Goal: Task Accomplishment & Management: Use online tool/utility

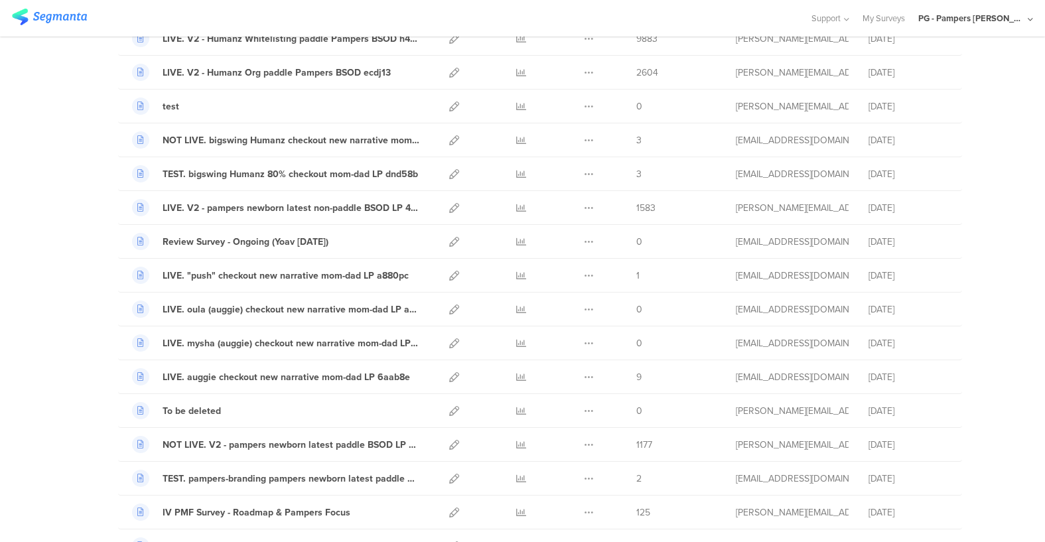
scroll to position [894, 0]
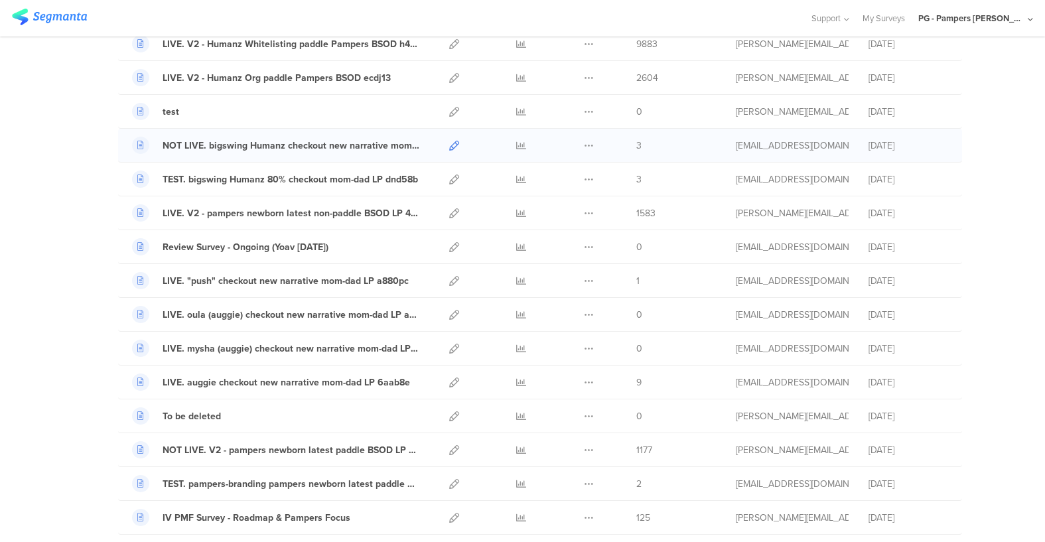
click at [453, 141] on icon at bounding box center [454, 146] width 10 height 10
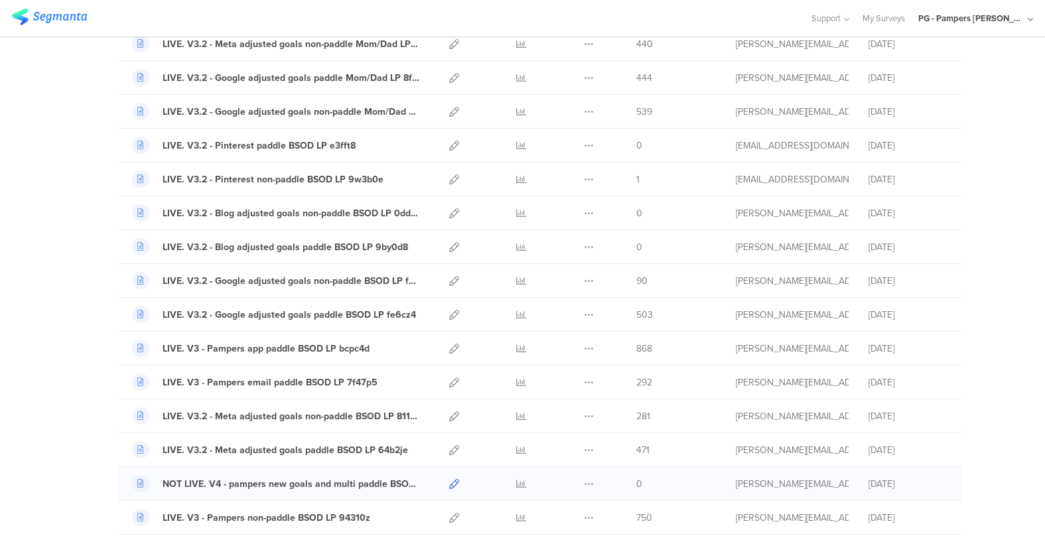
scroll to position [255, 0]
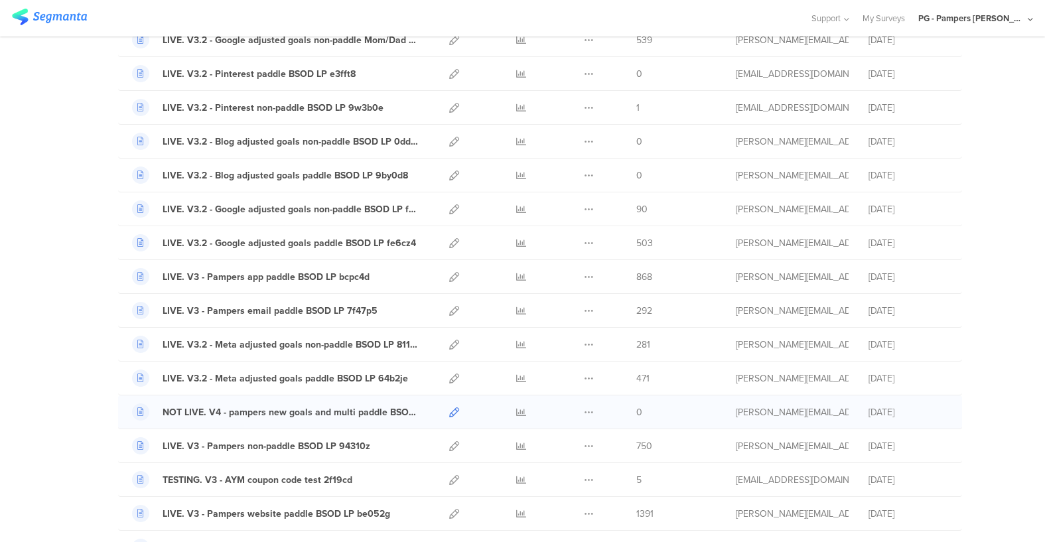
click at [454, 407] on icon at bounding box center [454, 412] width 10 height 10
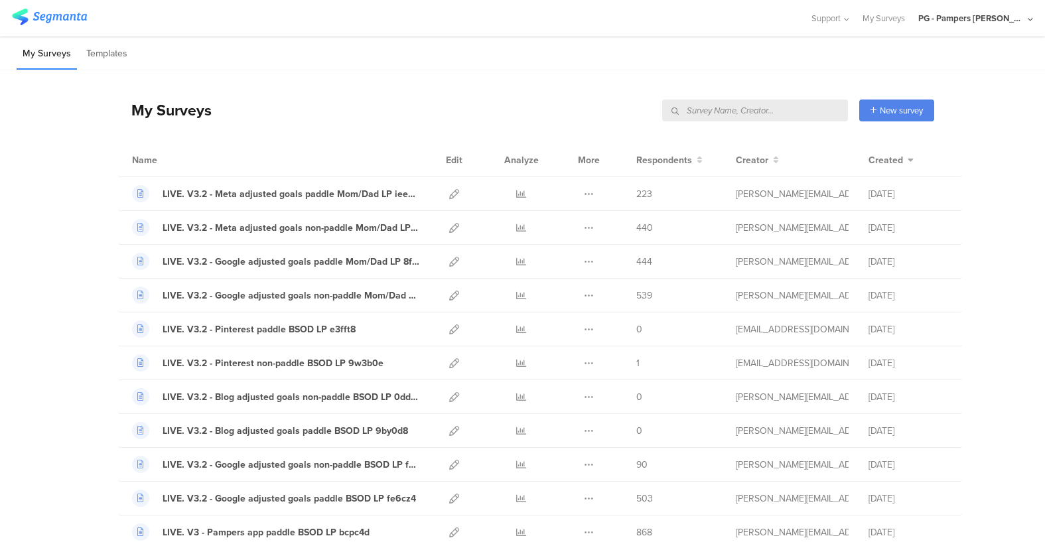
click at [799, 107] on input "text" at bounding box center [755, 111] width 186 height 22
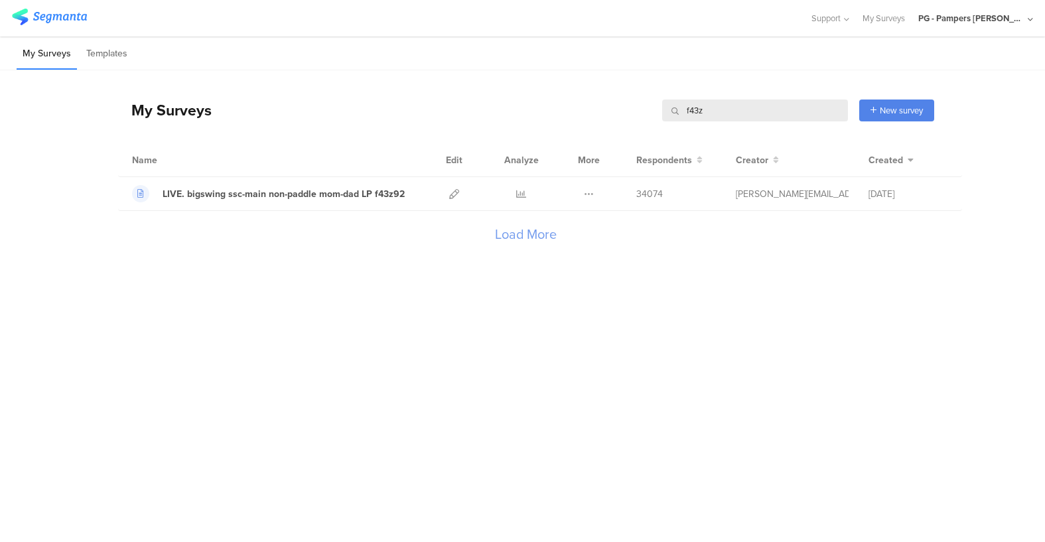
type input "f43z"
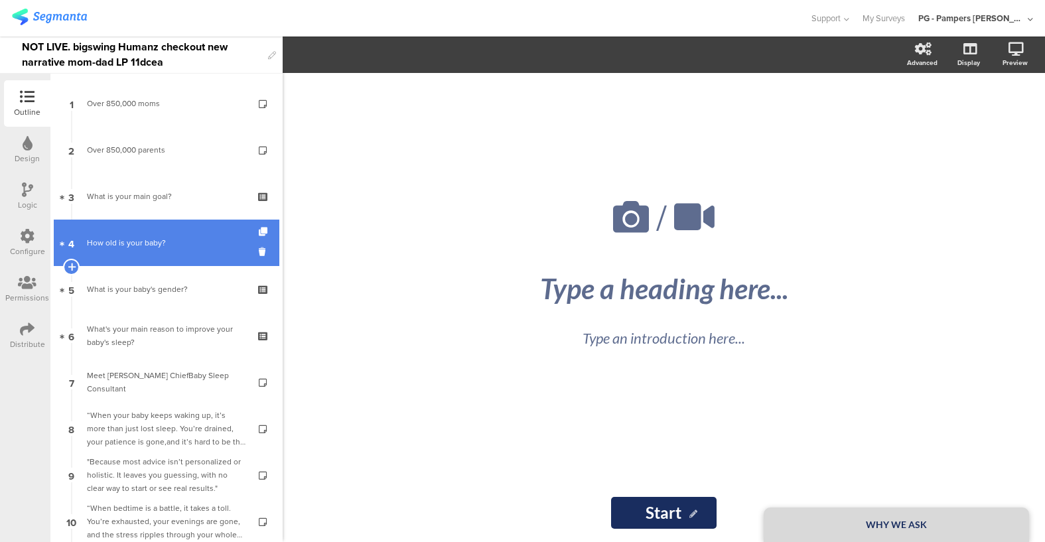
click at [141, 244] on div "How old is your baby?" at bounding box center [166, 242] width 159 height 13
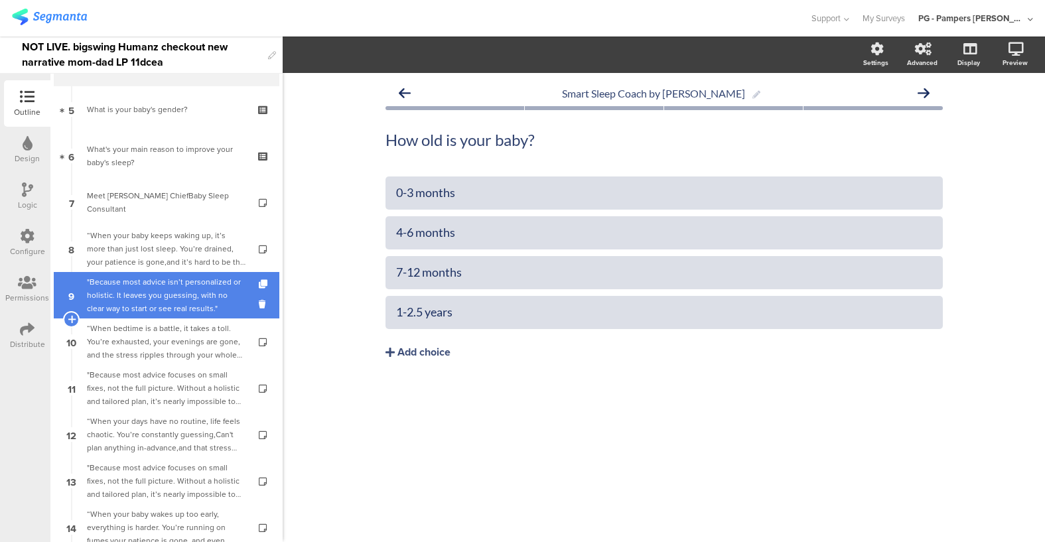
scroll to position [180, 0]
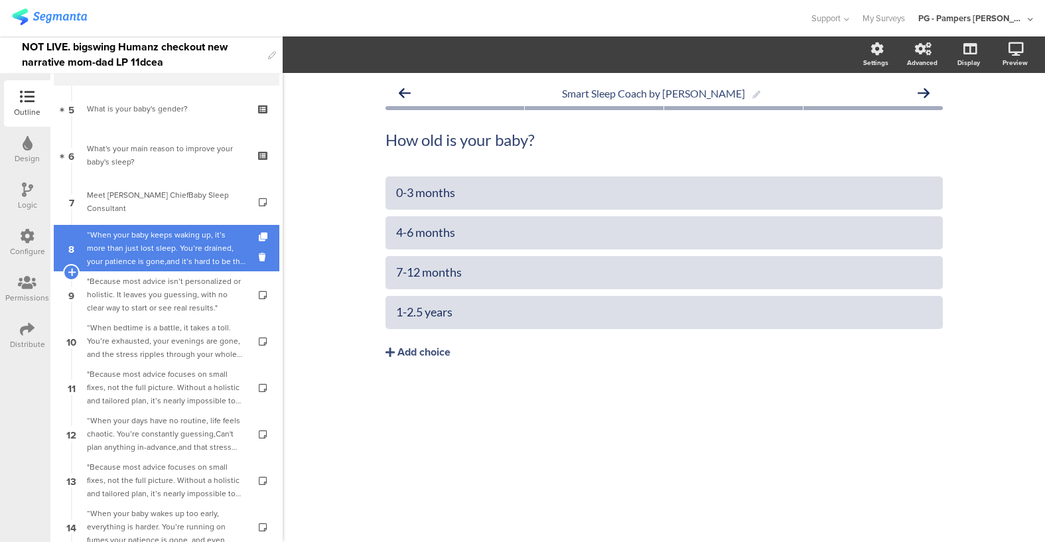
click at [172, 263] on div "“When your baby keeps waking up, it’s more than just lost sleep. You’re drained…" at bounding box center [166, 248] width 159 height 40
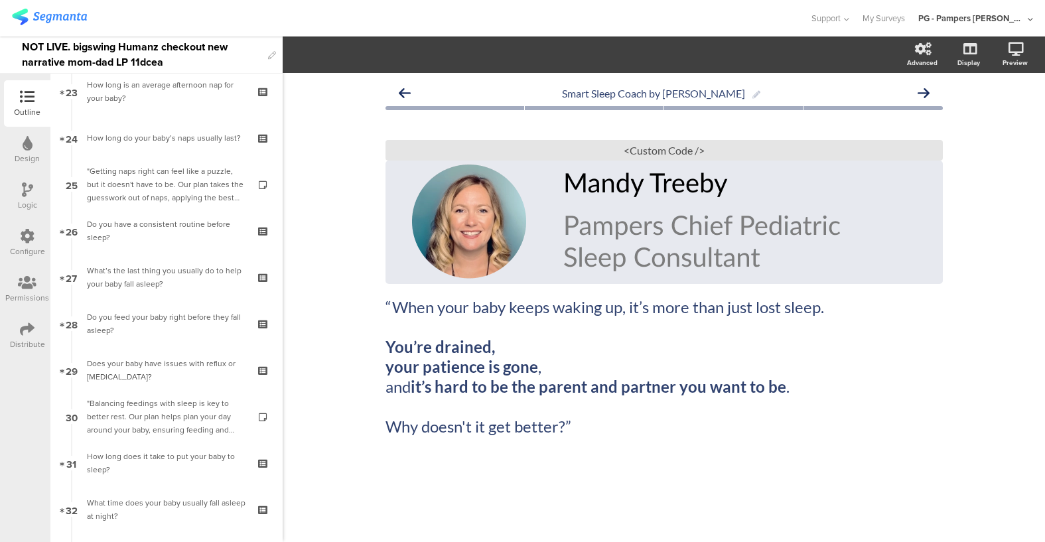
scroll to position [1148, 0]
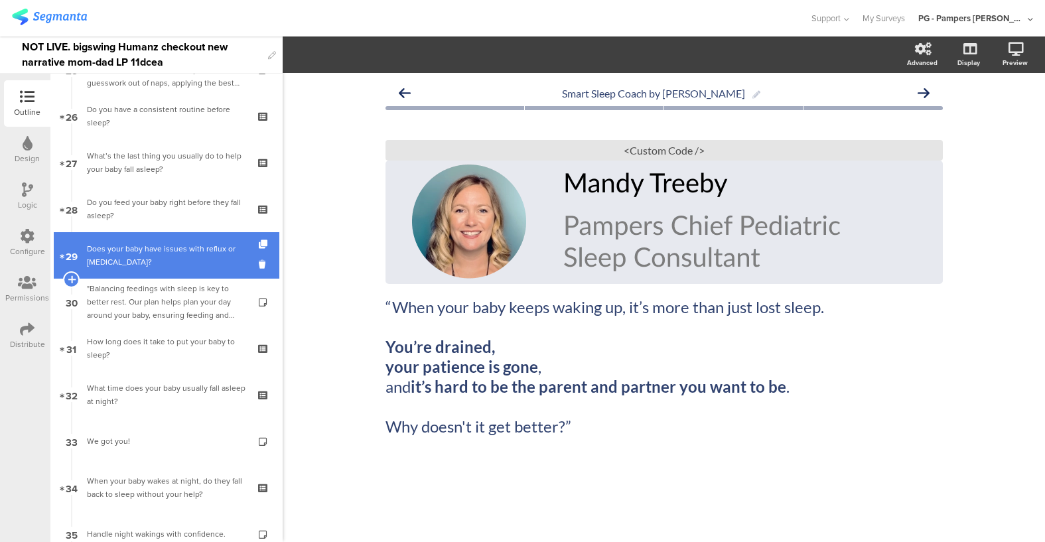
click at [159, 255] on div "Does your baby have issues with reflux or colic?" at bounding box center [166, 255] width 159 height 27
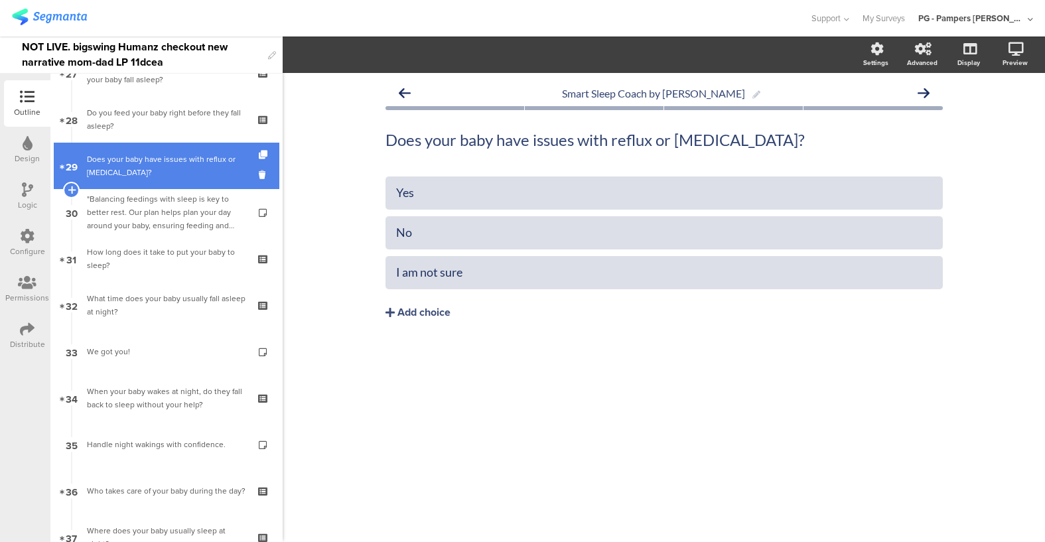
scroll to position [1238, 0]
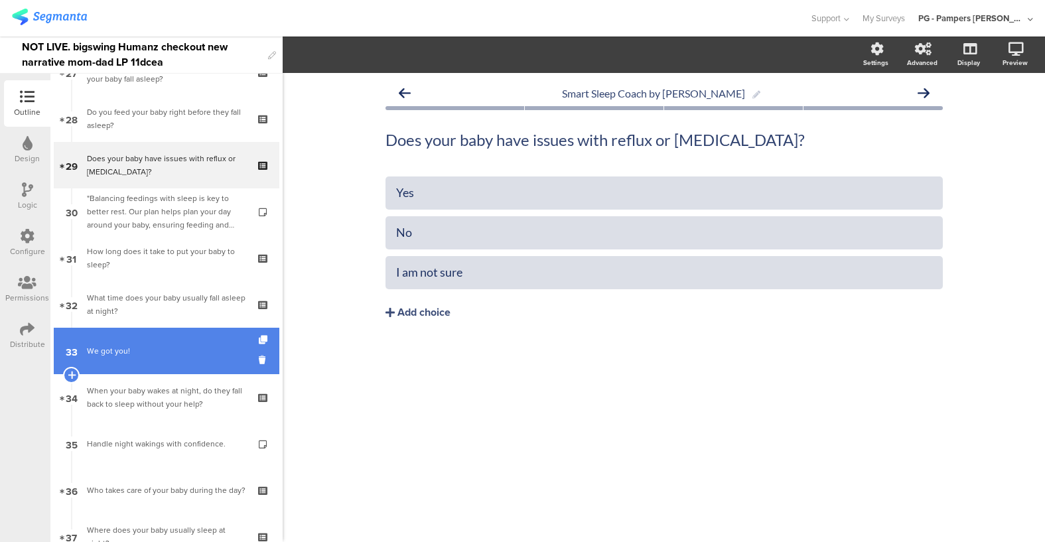
click at [167, 346] on div "We got you!" at bounding box center [166, 350] width 159 height 13
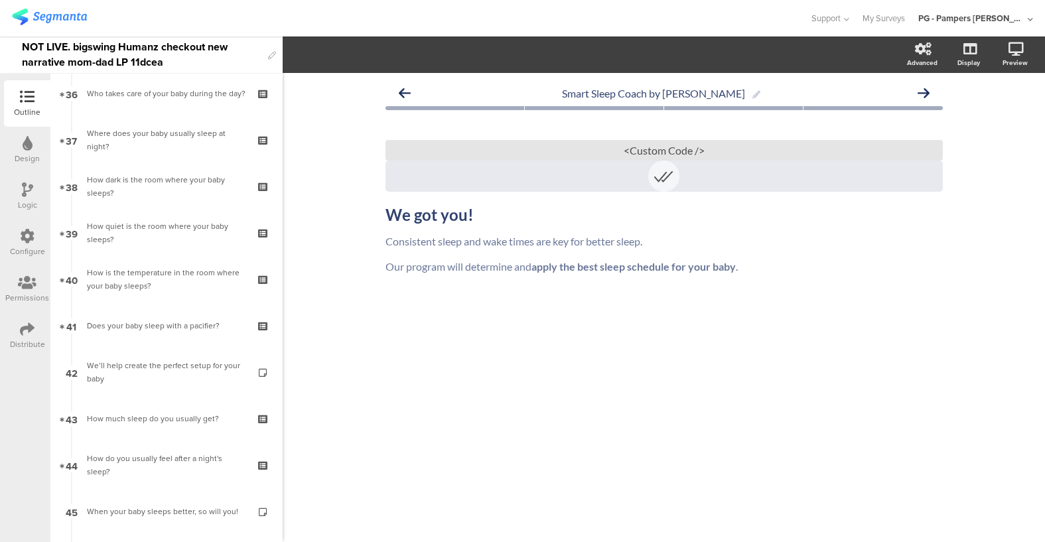
scroll to position [1672, 0]
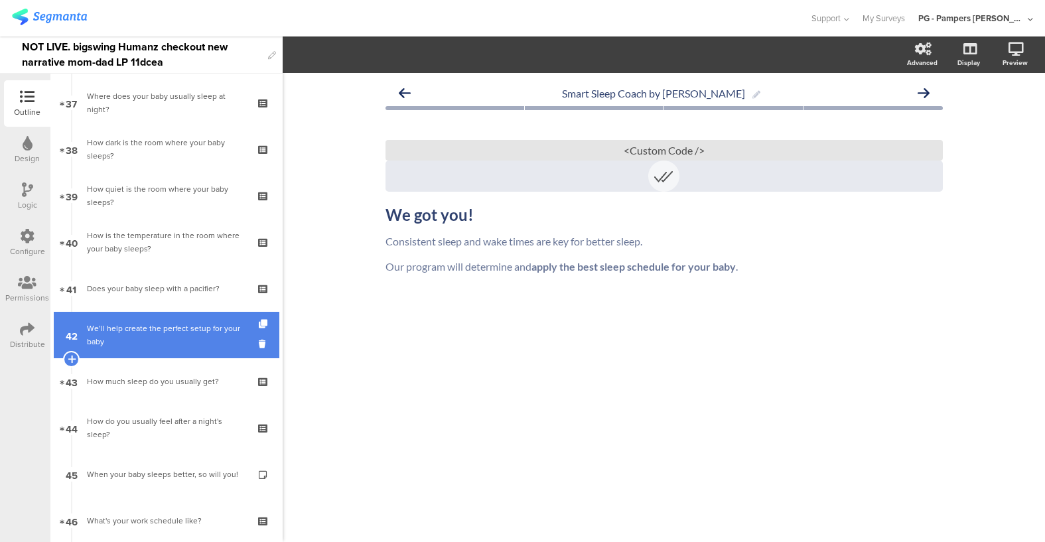
click at [167, 354] on link "42 We’ll help create the perfect setup for your baby" at bounding box center [167, 335] width 226 height 46
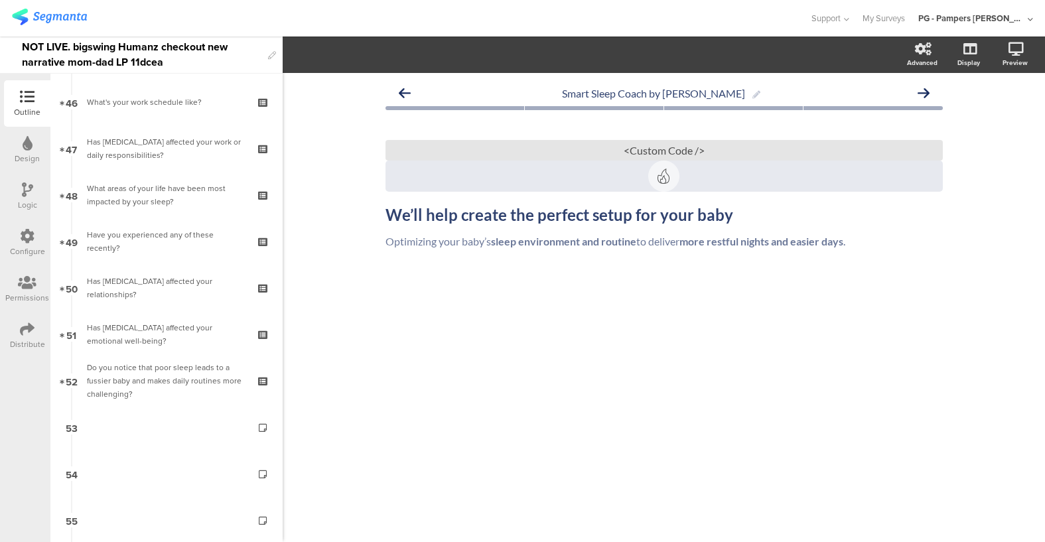
scroll to position [2156, 0]
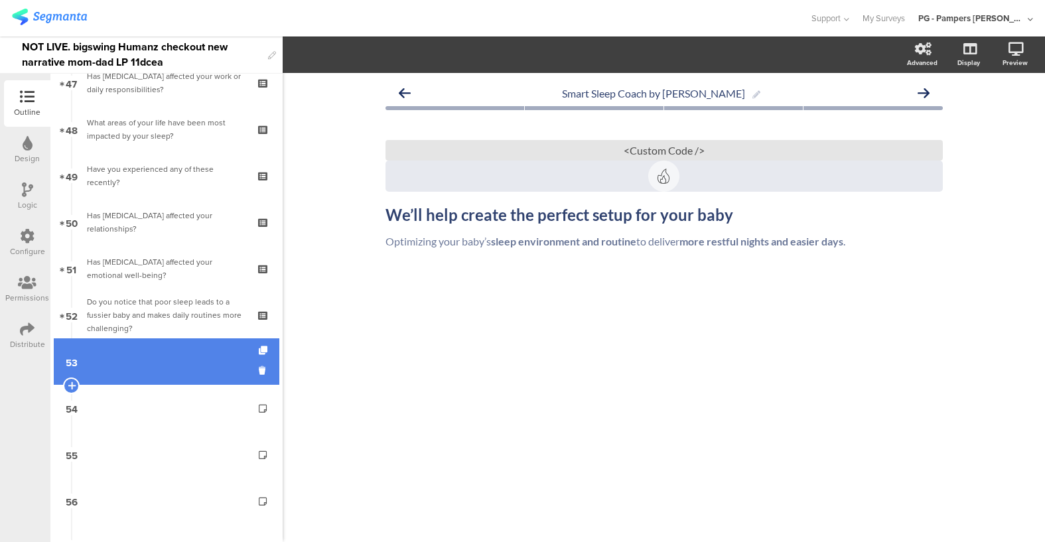
click at [161, 365] on link "53" at bounding box center [167, 361] width 226 height 46
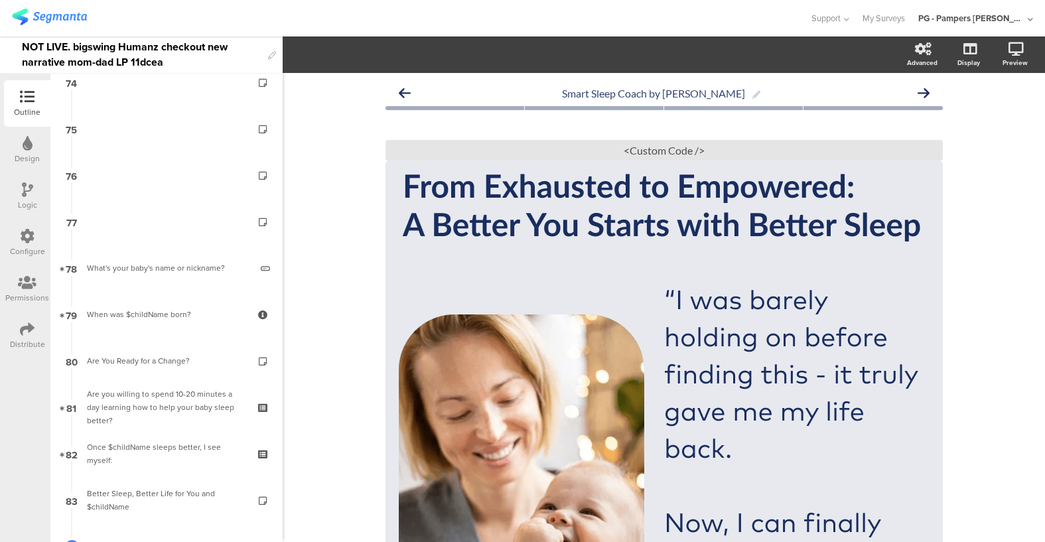
scroll to position [3441, 0]
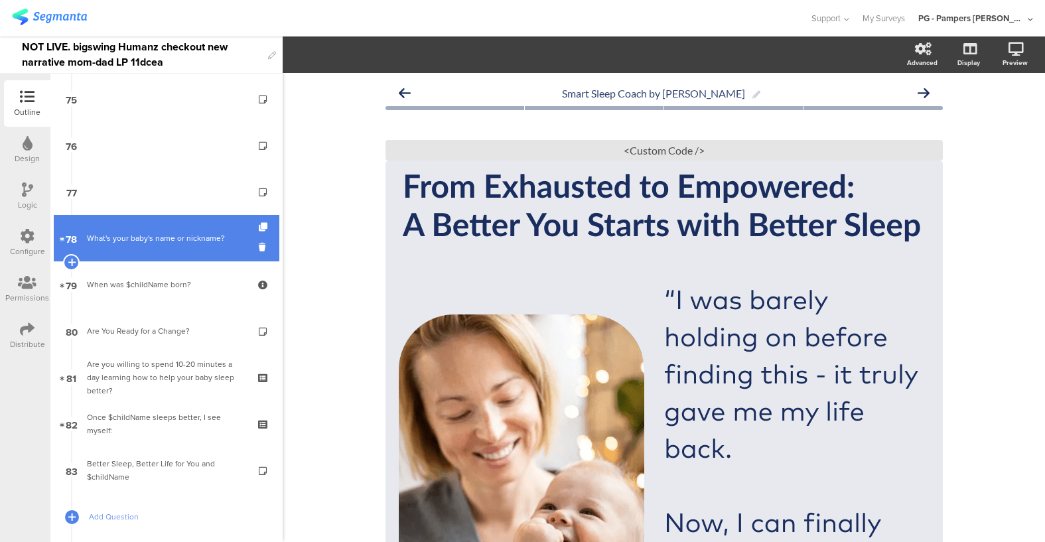
click at [173, 243] on div "What's your baby's name or nickname?​" at bounding box center [169, 238] width 164 height 13
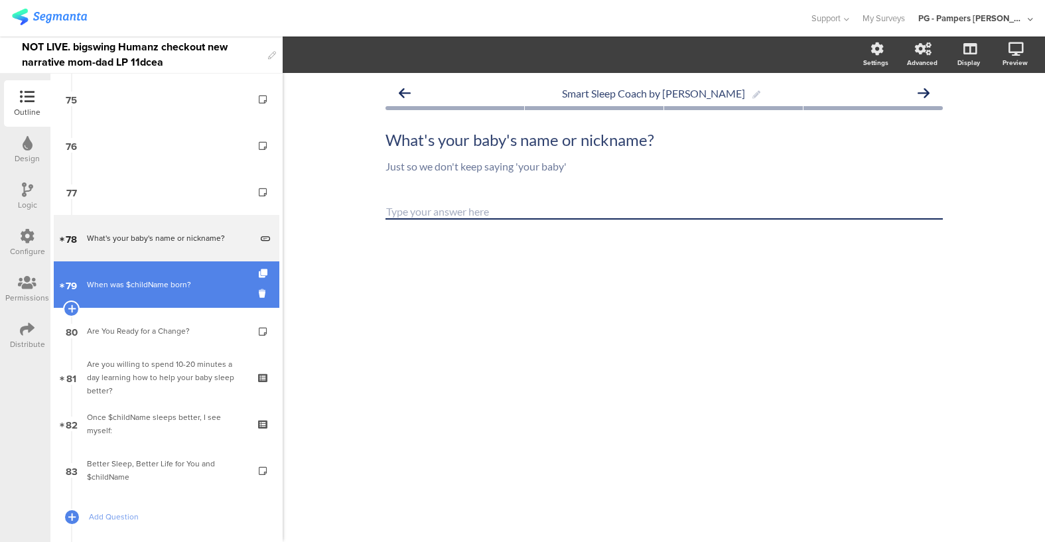
click at [166, 285] on div "When was $childName born?" at bounding box center [166, 284] width 159 height 13
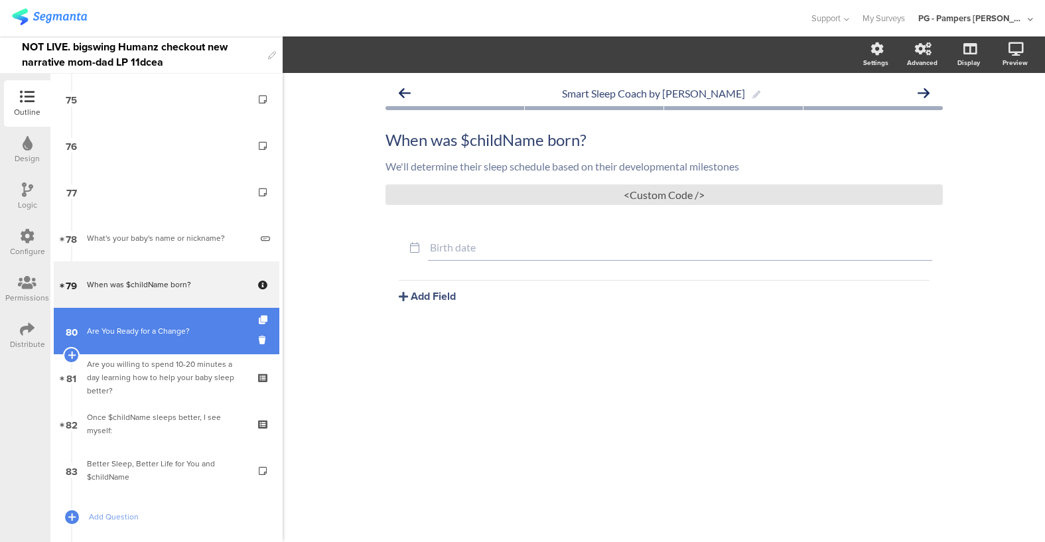
click at [175, 320] on link "80 Are You Ready for a Change?" at bounding box center [167, 331] width 226 height 46
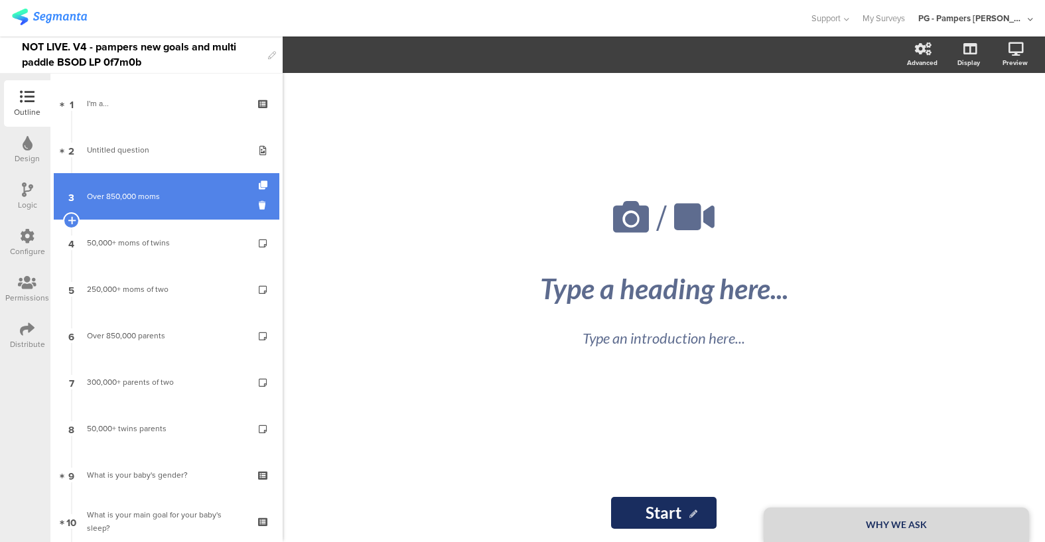
click at [151, 195] on div "Over 850,000 moms" at bounding box center [166, 196] width 159 height 13
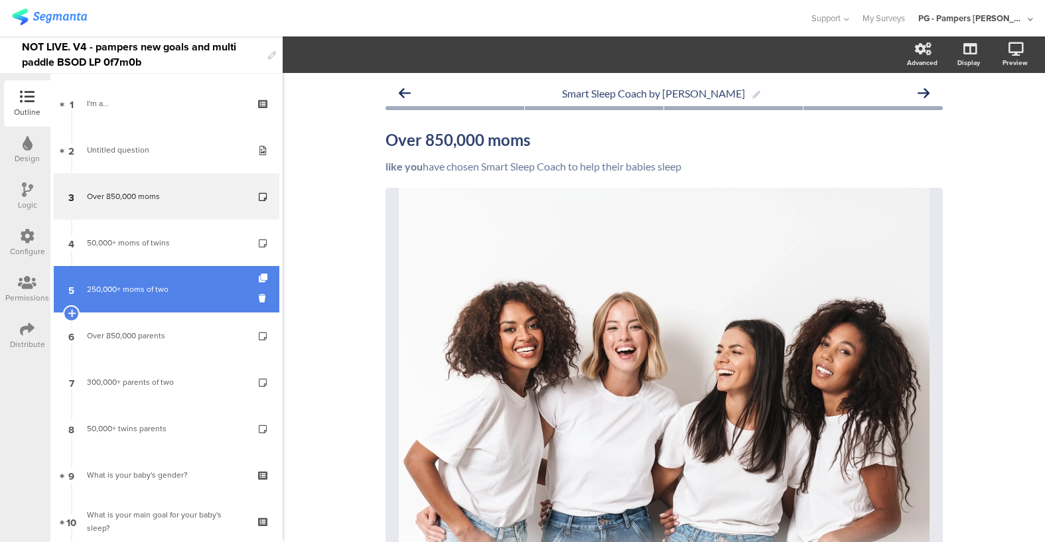
click at [111, 293] on div "250,000+ moms of two" at bounding box center [166, 289] width 159 height 13
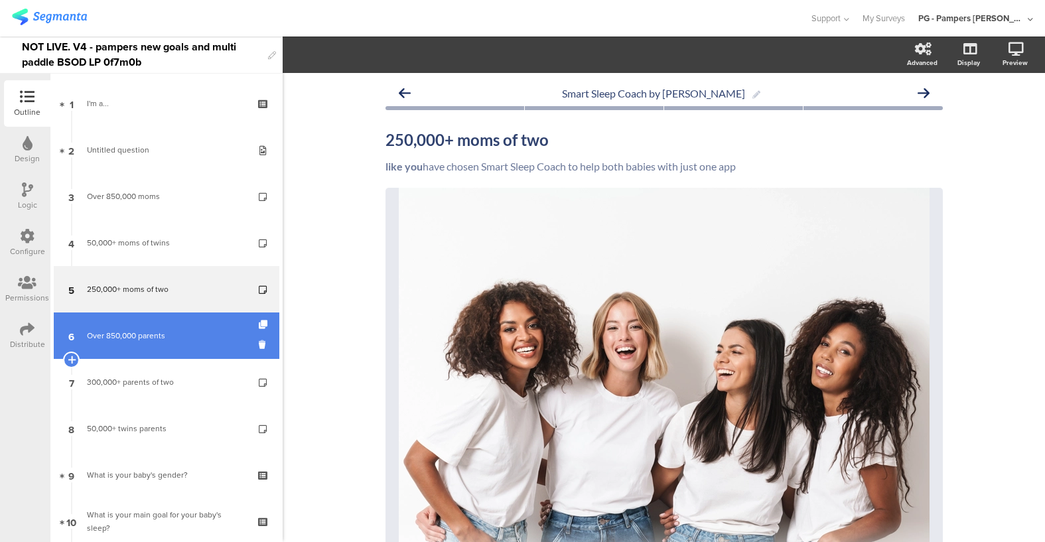
scroll to position [160, 0]
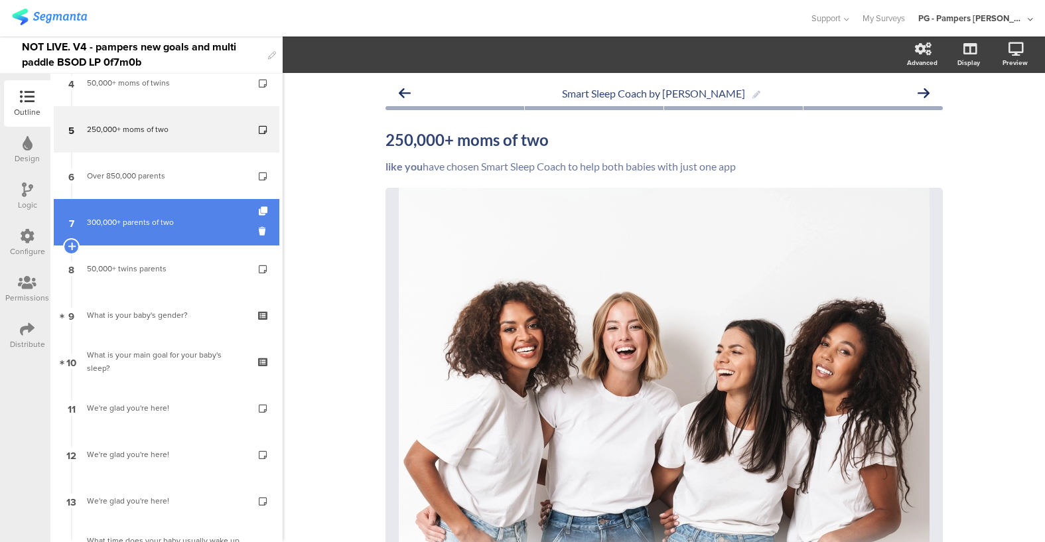
click at [138, 226] on div "300,000+ parents of two" at bounding box center [166, 222] width 159 height 13
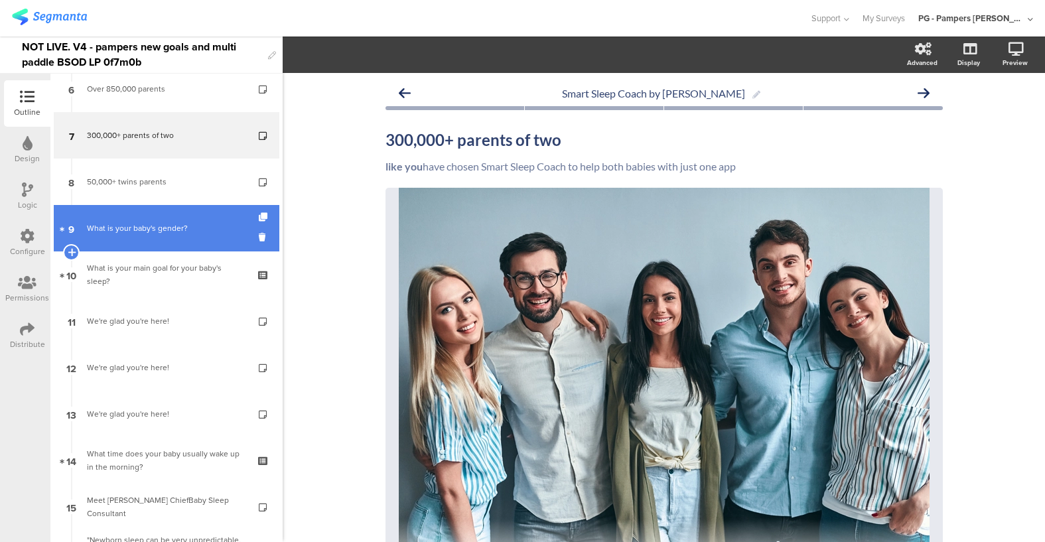
scroll to position [279, 0]
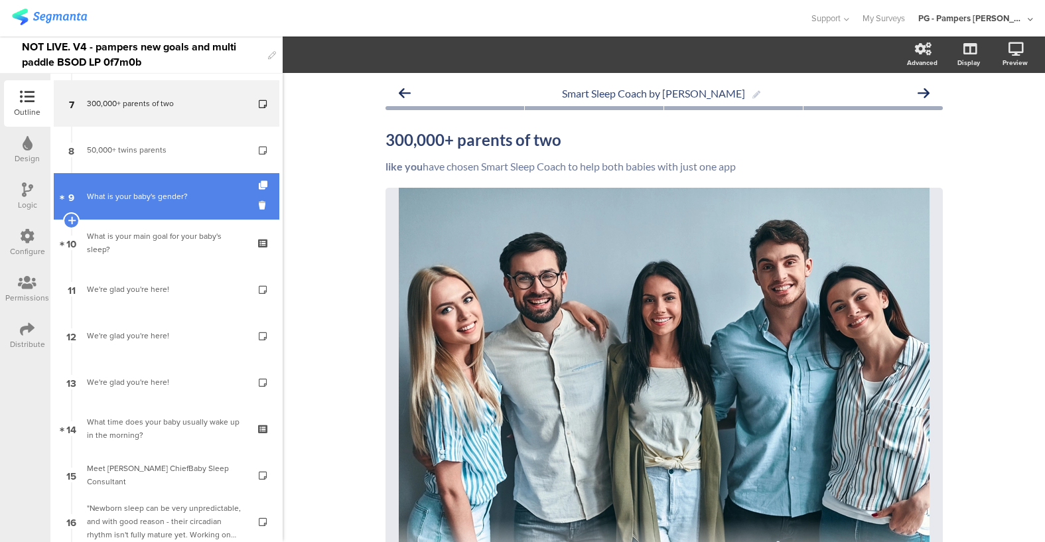
click at [140, 191] on div "What is your baby's gender?" at bounding box center [166, 196] width 159 height 13
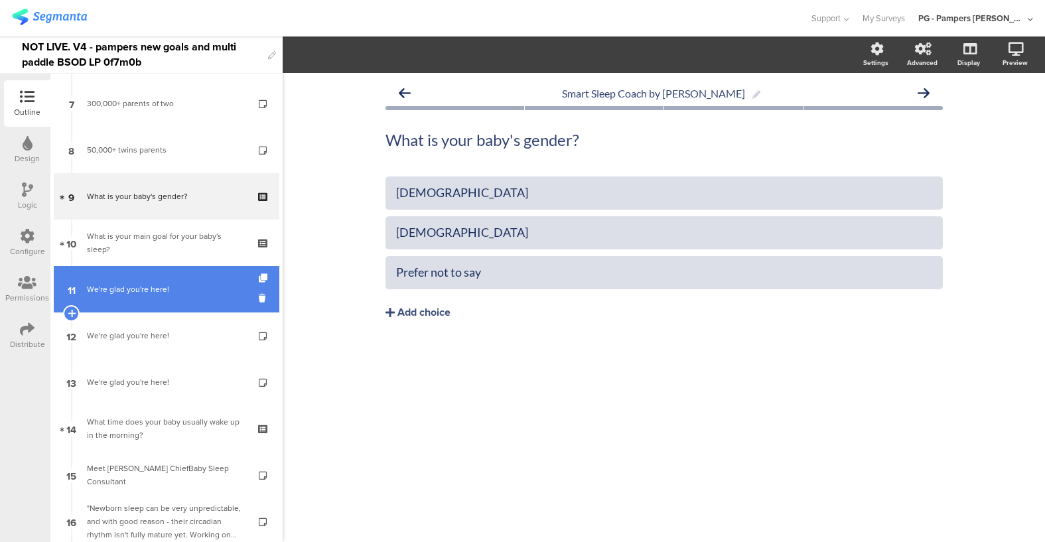
click at [137, 304] on link "11 We're glad you're here!" at bounding box center [167, 289] width 226 height 46
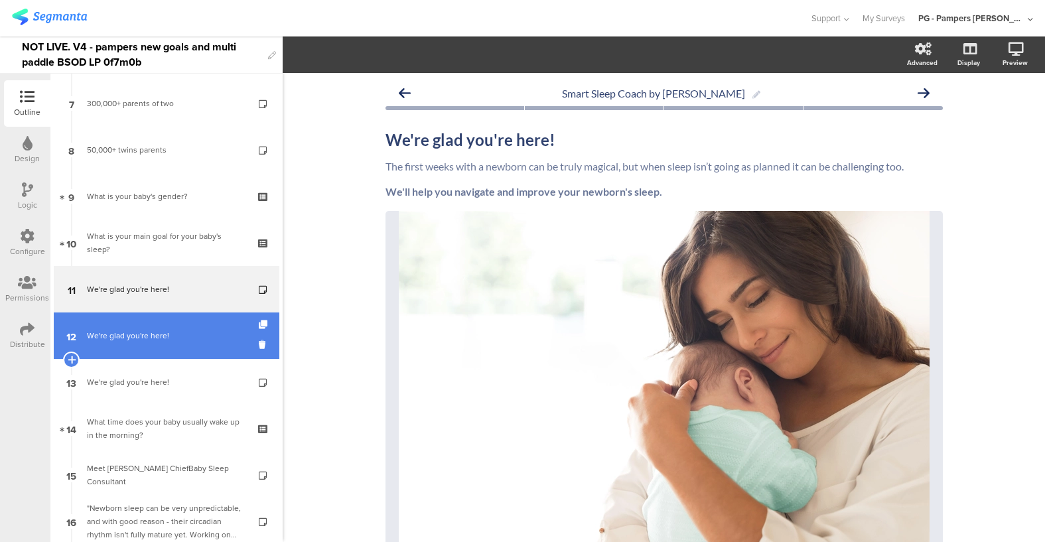
click at [143, 337] on div "We're glad you're here!" at bounding box center [166, 335] width 159 height 13
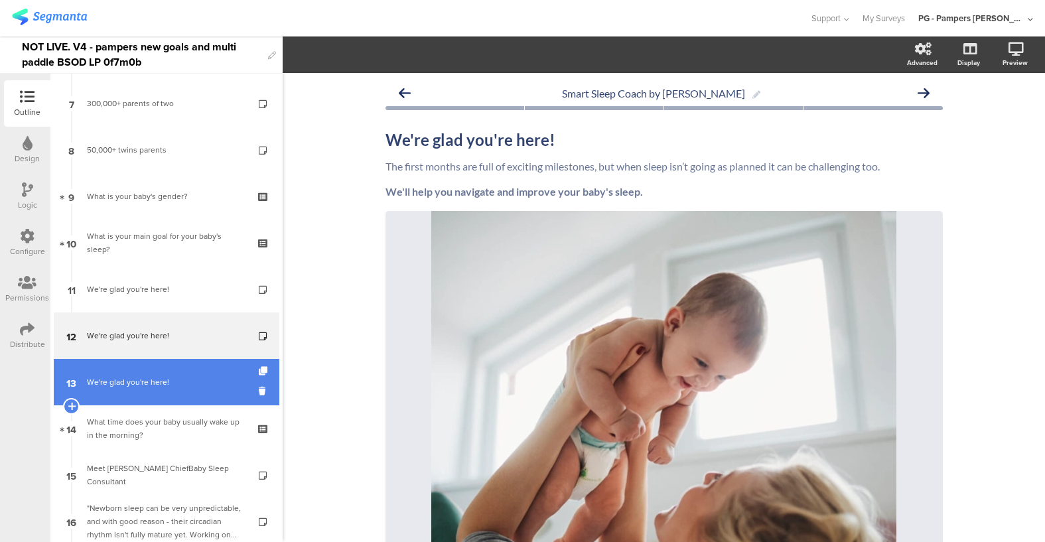
click at [137, 371] on link "13 We're glad you're here!" at bounding box center [167, 382] width 226 height 46
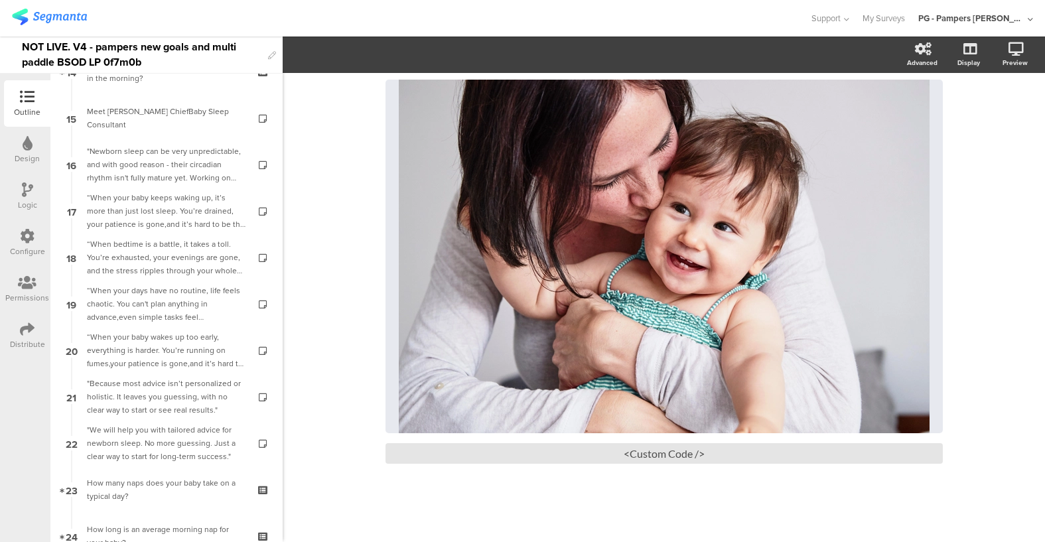
scroll to position [660, 0]
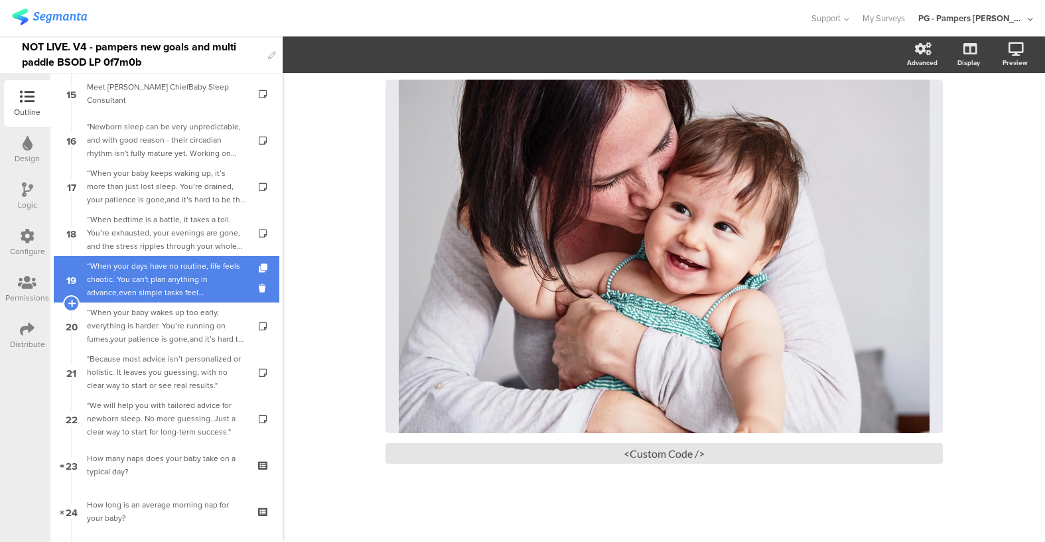
click at [117, 266] on div "“When your days have no routine, life feels chaotic. You can't plan anything in…" at bounding box center [166, 279] width 159 height 40
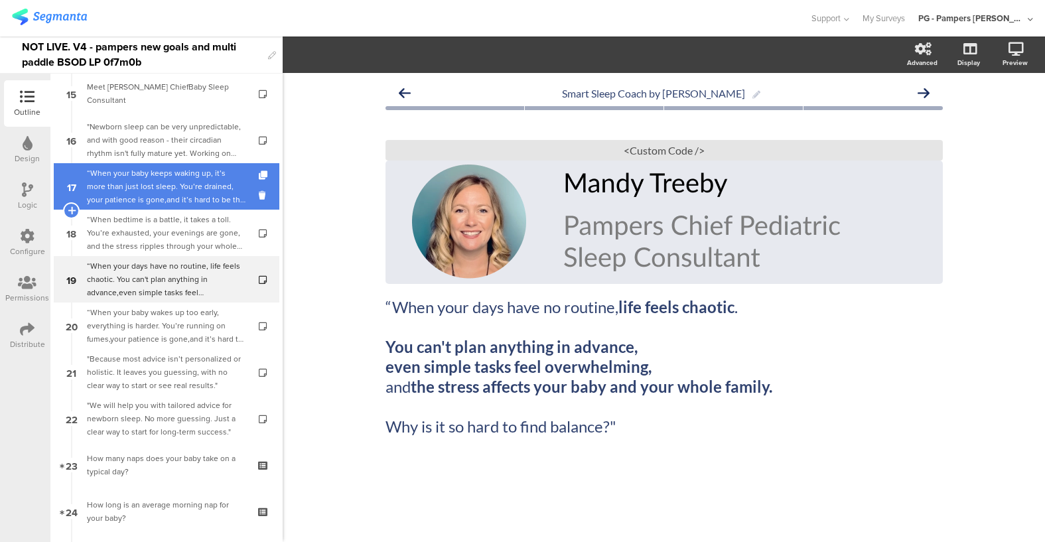
click at [137, 194] on div "“When your baby keeps waking up, it’s more than just lost sleep. You’re drained…" at bounding box center [166, 186] width 159 height 40
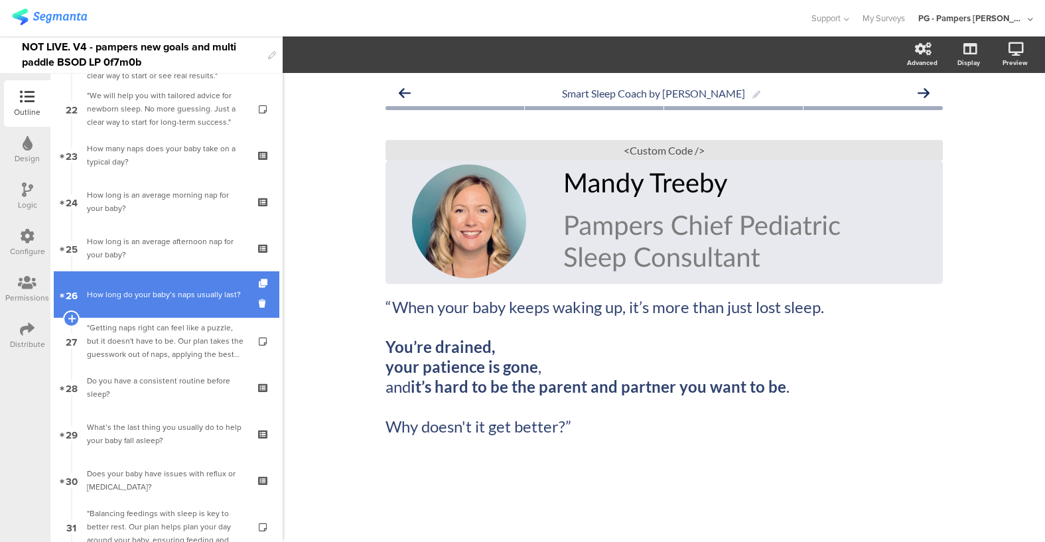
scroll to position [999, 0]
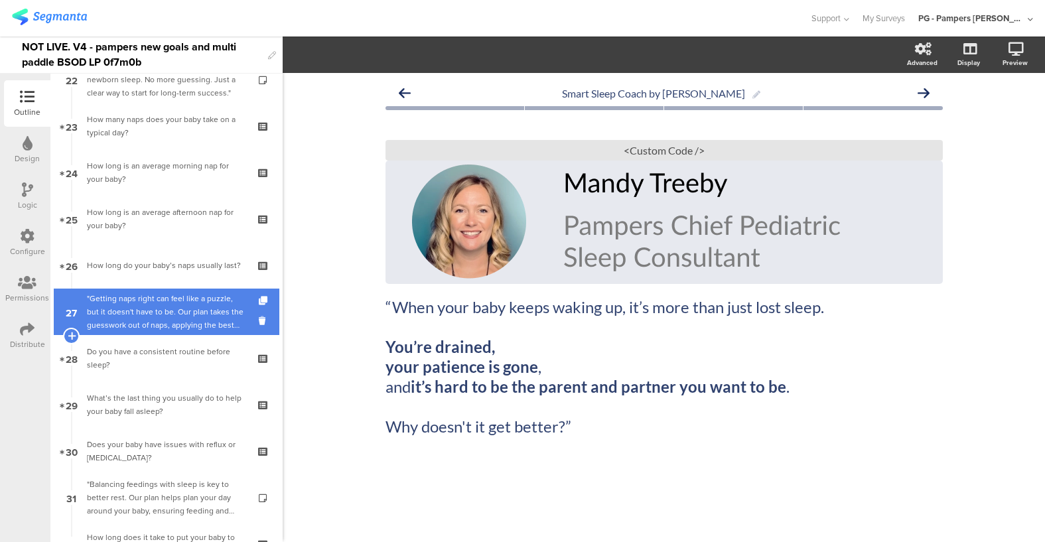
click at [164, 307] on div ""Getting naps right can feel like a puzzle, but it doesn't have to be. Our plan…" at bounding box center [166, 312] width 159 height 40
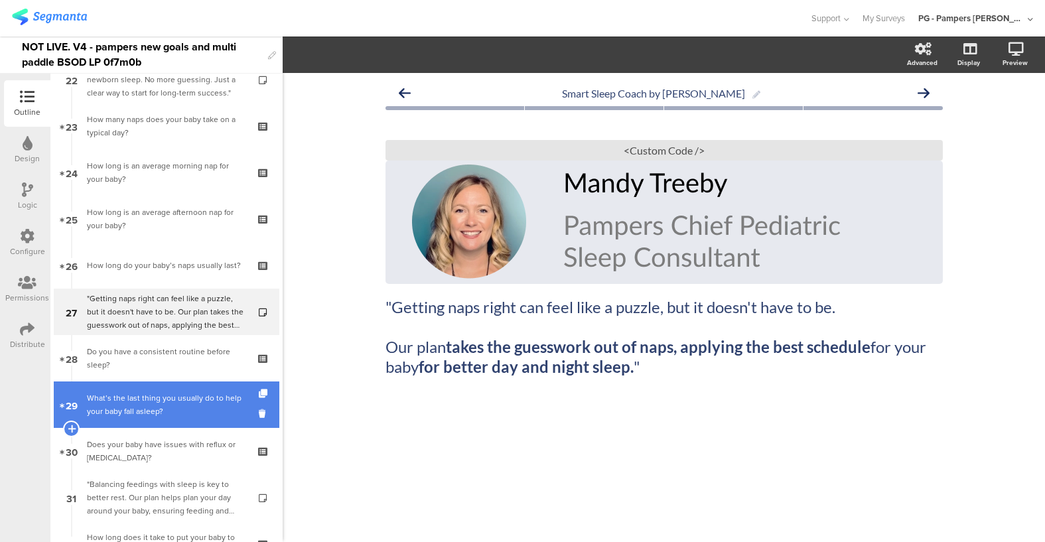
click at [153, 399] on div "What’s the last thing you usually do to help your baby fall asleep?" at bounding box center [166, 404] width 159 height 27
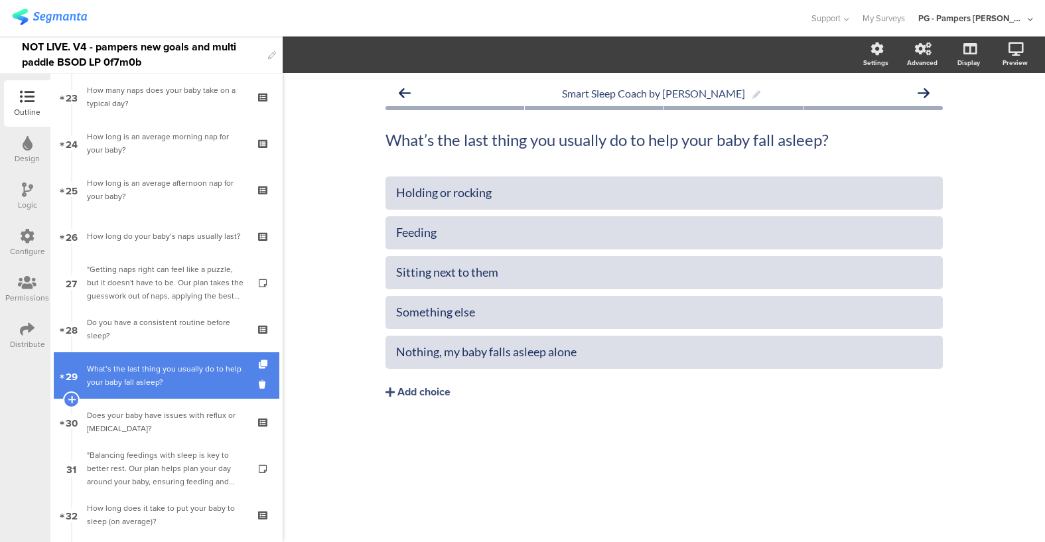
scroll to position [1033, 0]
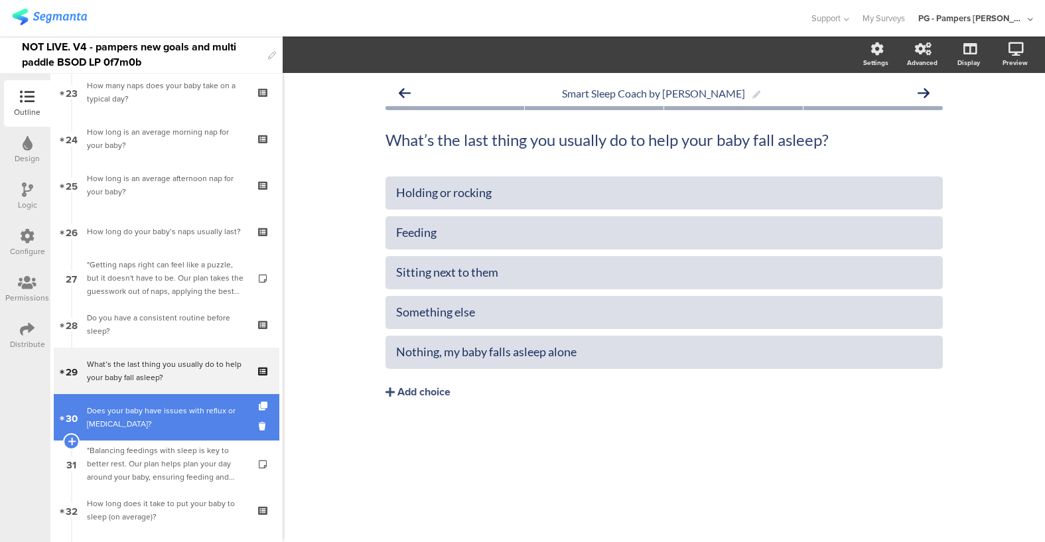
click at [161, 428] on div "Does your baby have issues with reflux or [MEDICAL_DATA]?" at bounding box center [166, 417] width 159 height 27
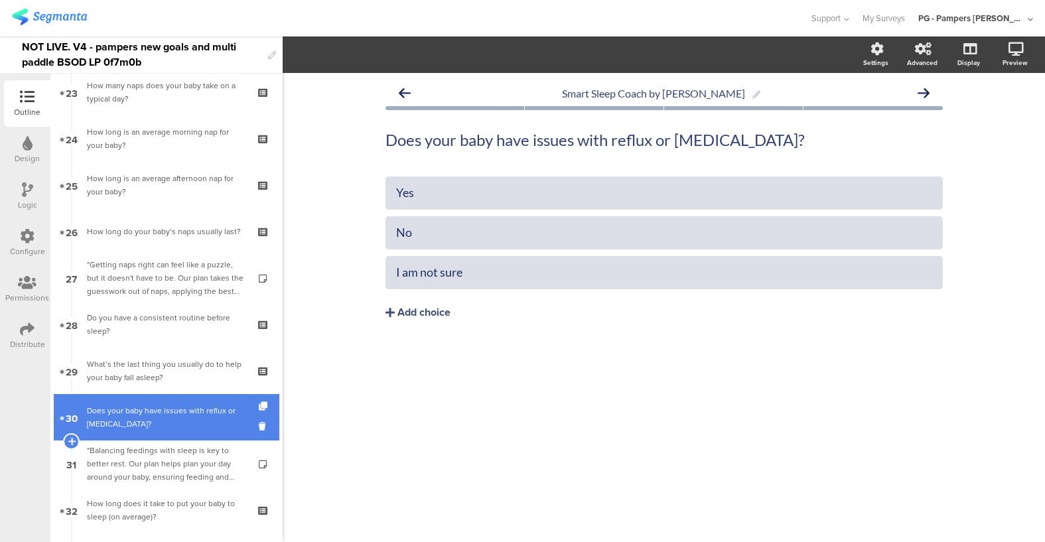
scroll to position [1086, 0]
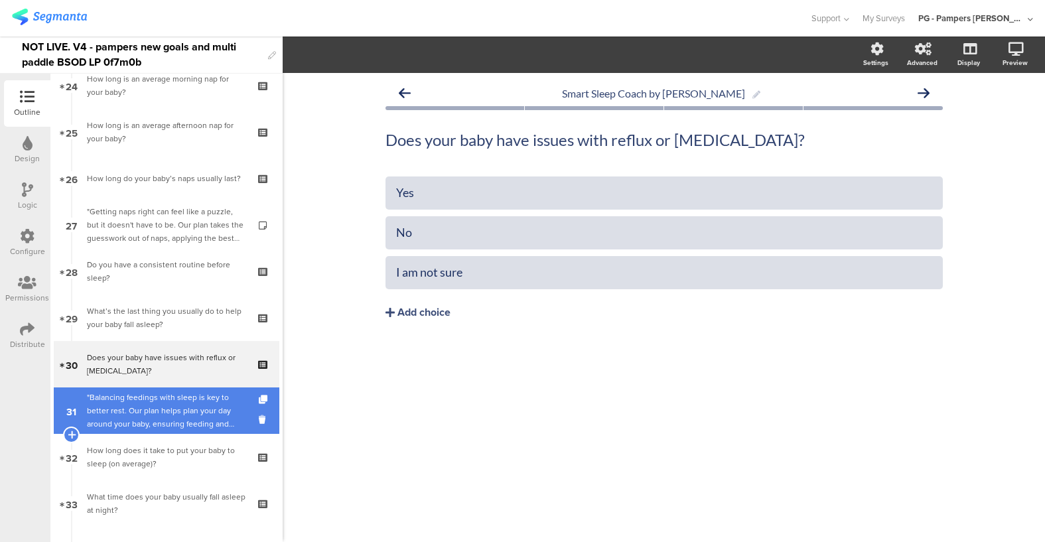
click at [179, 409] on div ""Balancing feedings with sleep is key to better rest. Our plan helps plan your …" at bounding box center [166, 411] width 159 height 40
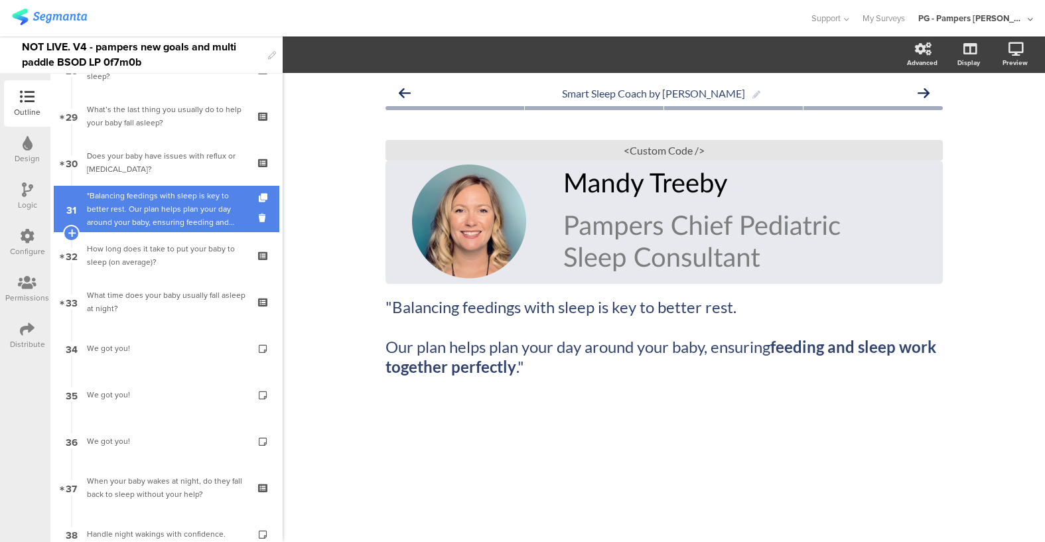
scroll to position [1358, 0]
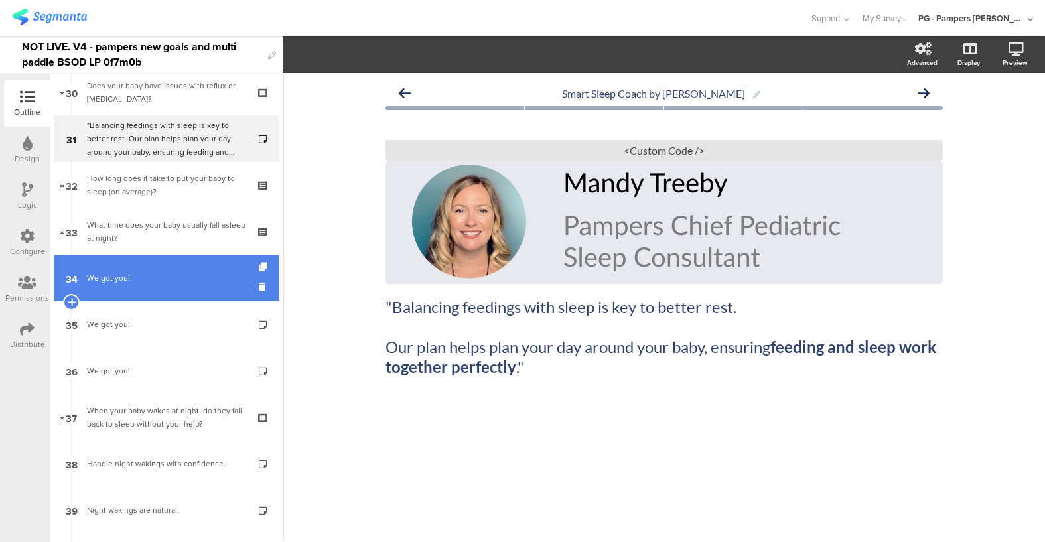
click at [166, 295] on link "34 We got you!" at bounding box center [167, 278] width 226 height 46
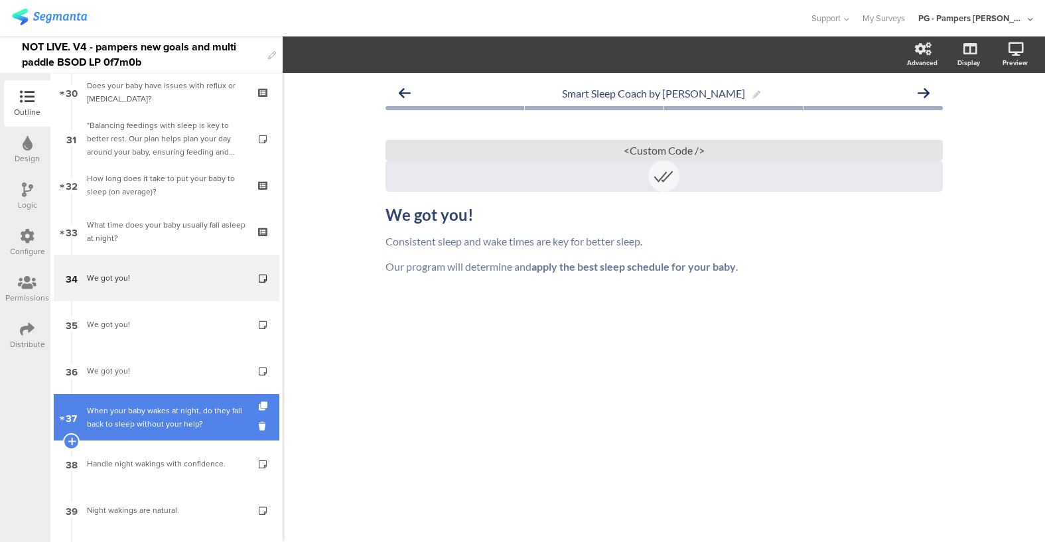
click at [178, 407] on div "When your baby wakes at night, do they fall back to sleep without your help?​" at bounding box center [166, 417] width 159 height 27
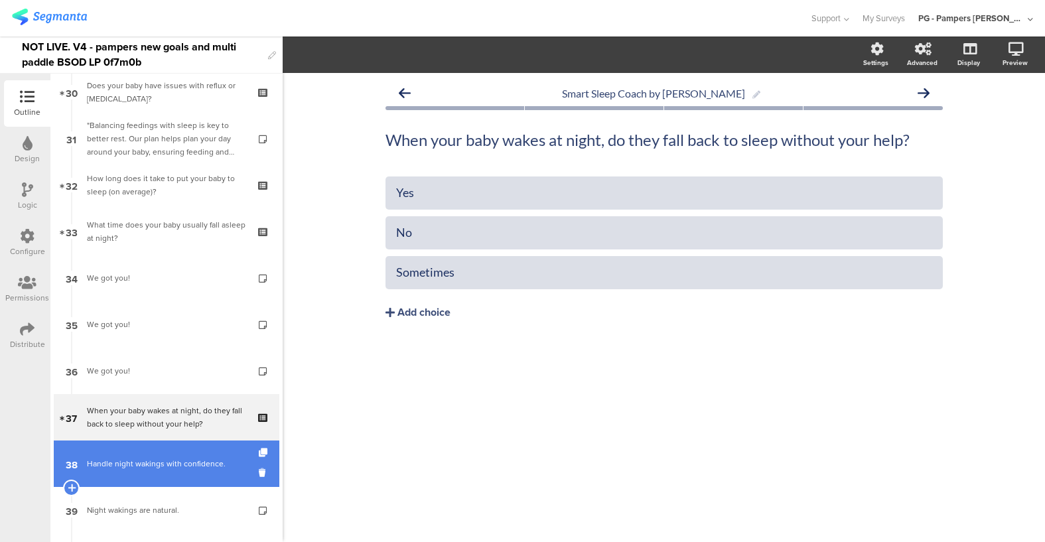
click at [178, 462] on div "Handle night wakings with confidence." at bounding box center [166, 463] width 159 height 13
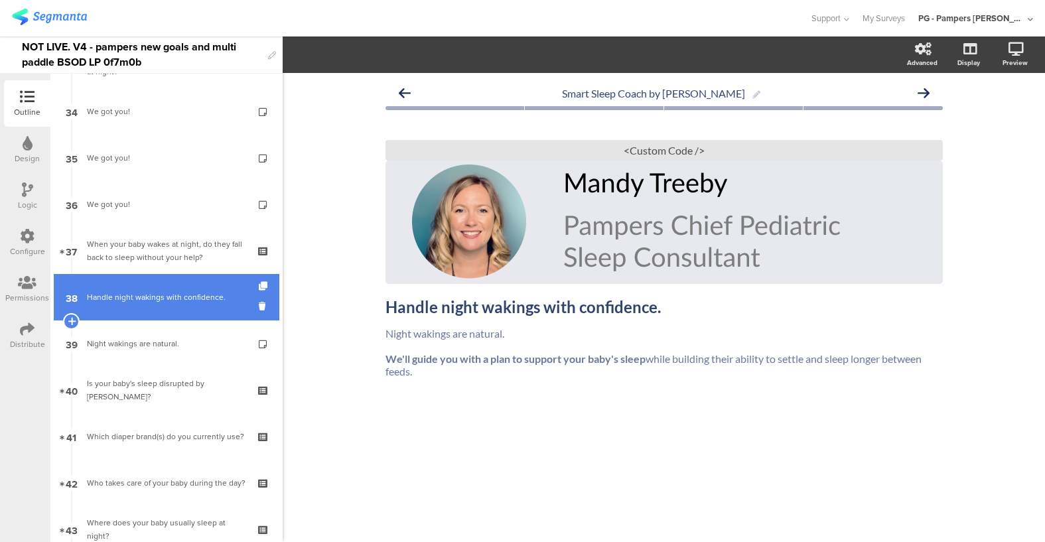
scroll to position [1561, 0]
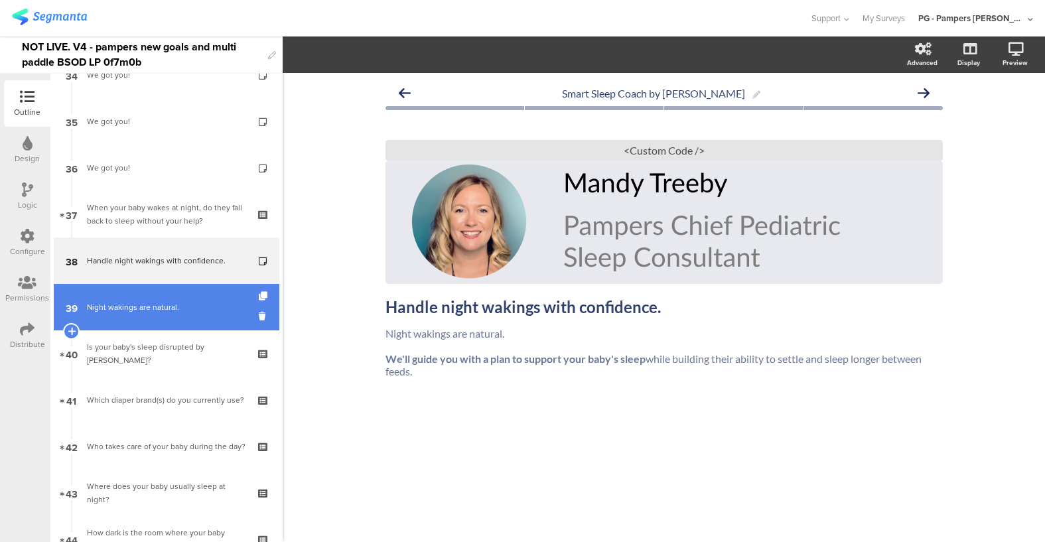
click at [139, 320] on link "39 Night wakings are natural." at bounding box center [167, 307] width 226 height 46
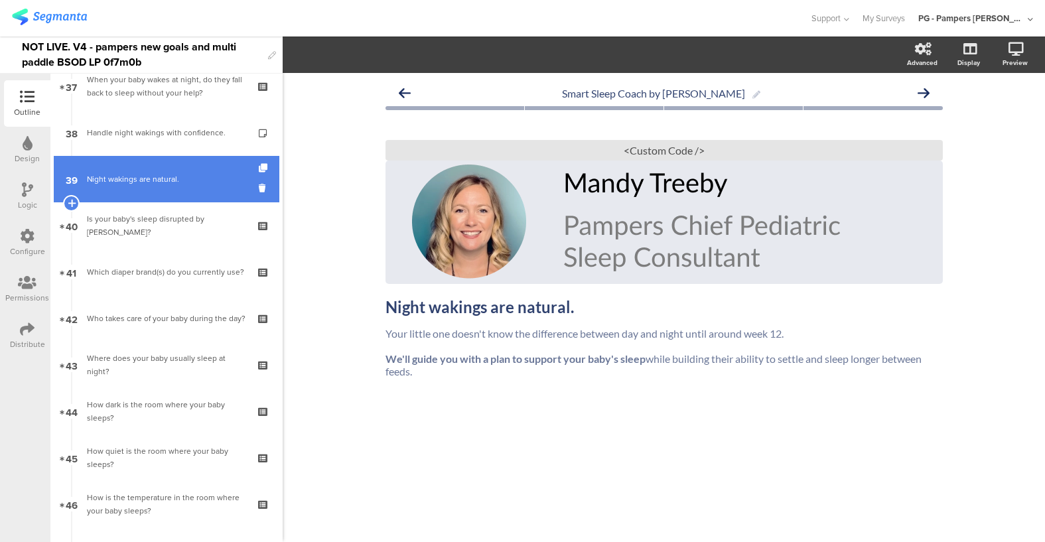
scroll to position [2044, 0]
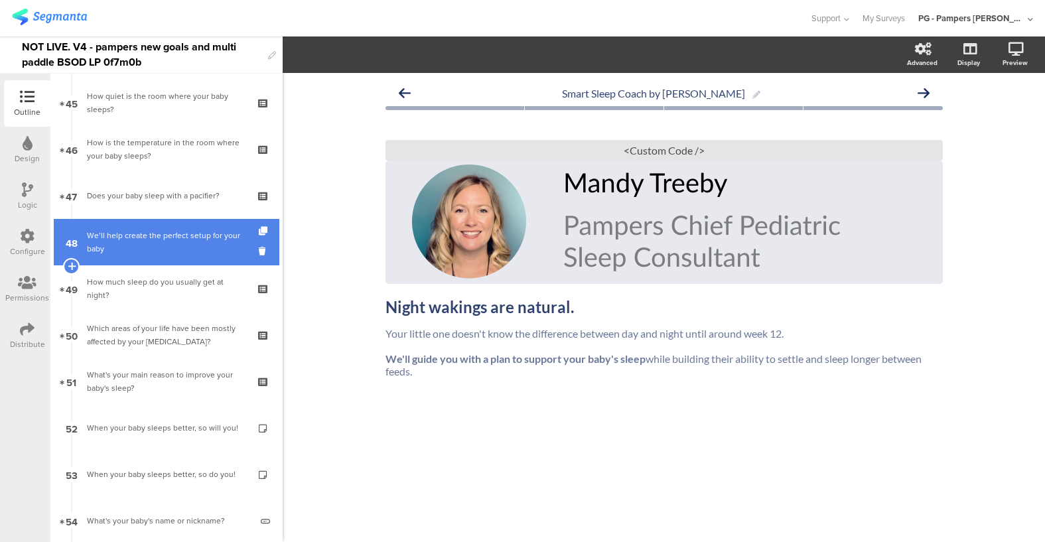
click at [145, 241] on div "We’ll help create the perfect setup for your baby" at bounding box center [166, 242] width 159 height 27
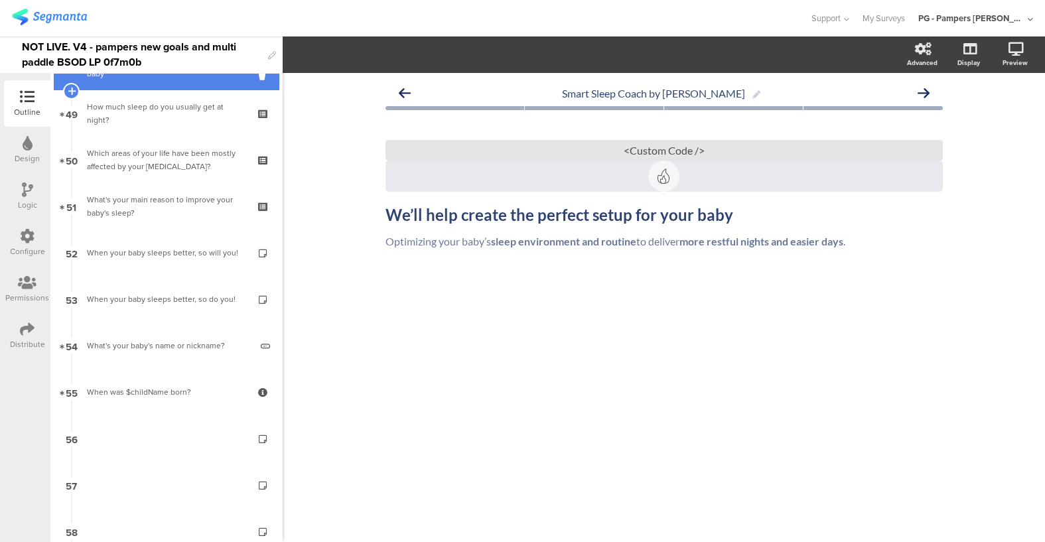
scroll to position [2256, 0]
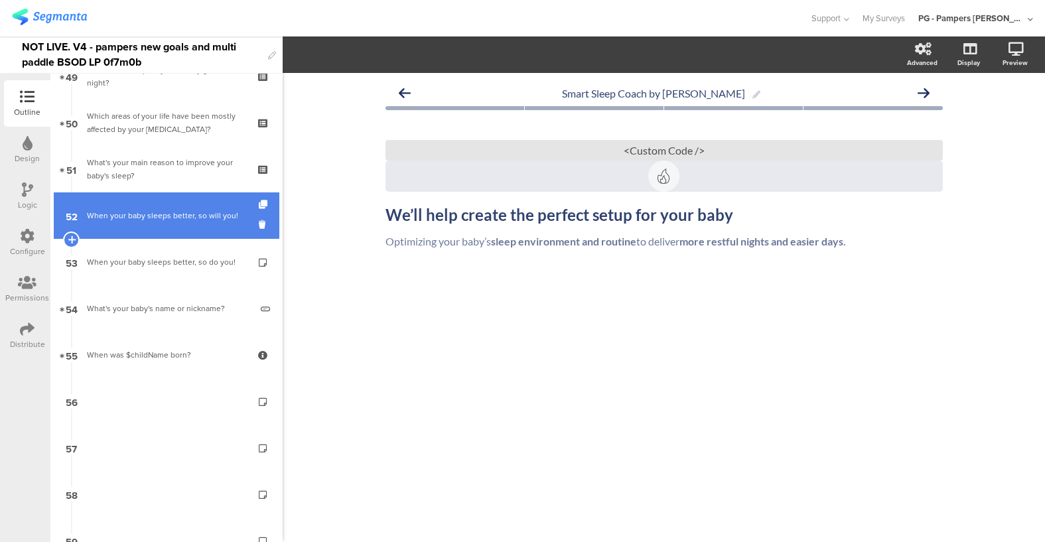
click at [144, 221] on div "When your baby sleeps better, so will you!" at bounding box center [166, 215] width 159 height 13
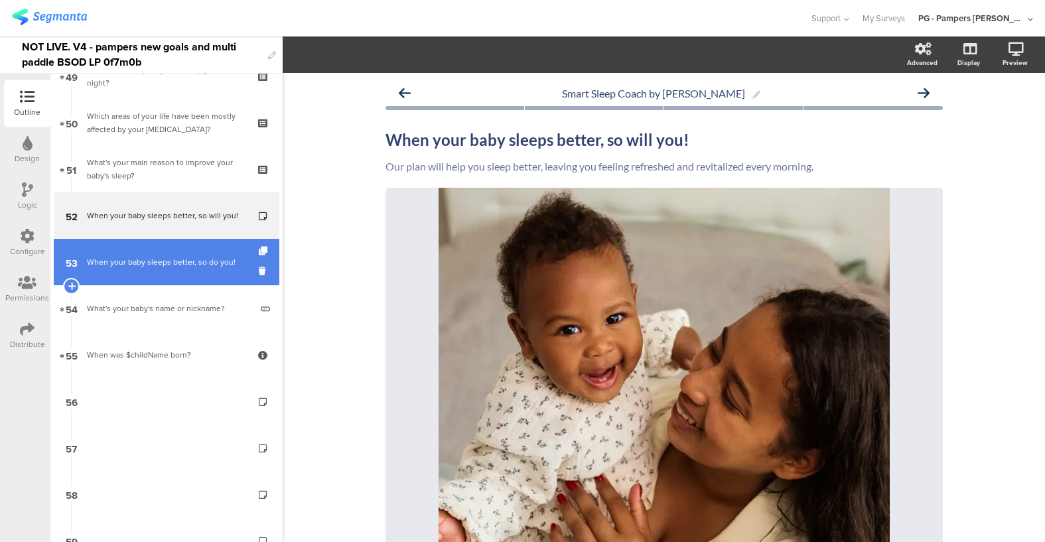
click at [146, 276] on link "53 When your baby sleeps better, so do you!" at bounding box center [167, 262] width 226 height 46
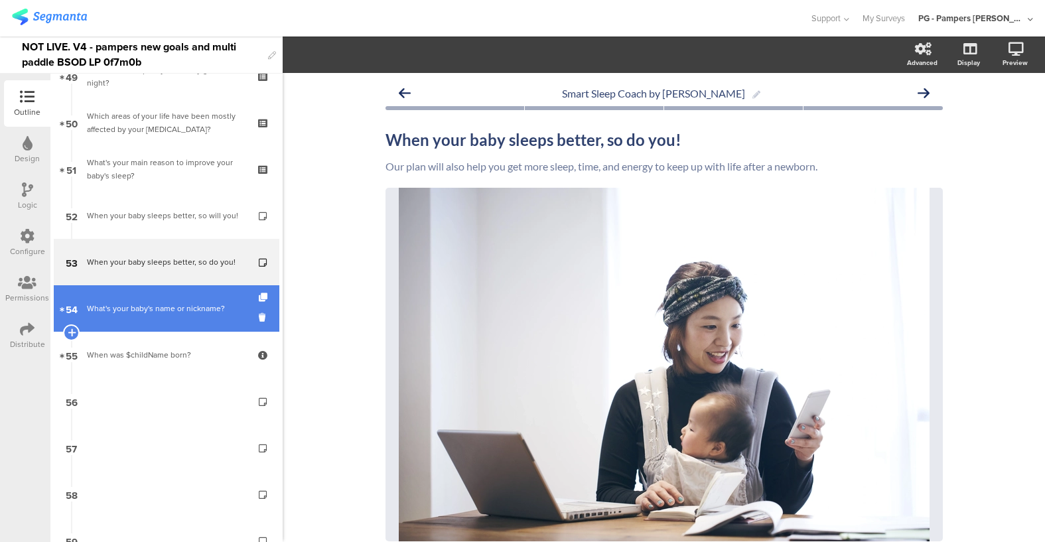
click at [147, 314] on div "What's your baby's name or nickname?​" at bounding box center [169, 308] width 164 height 13
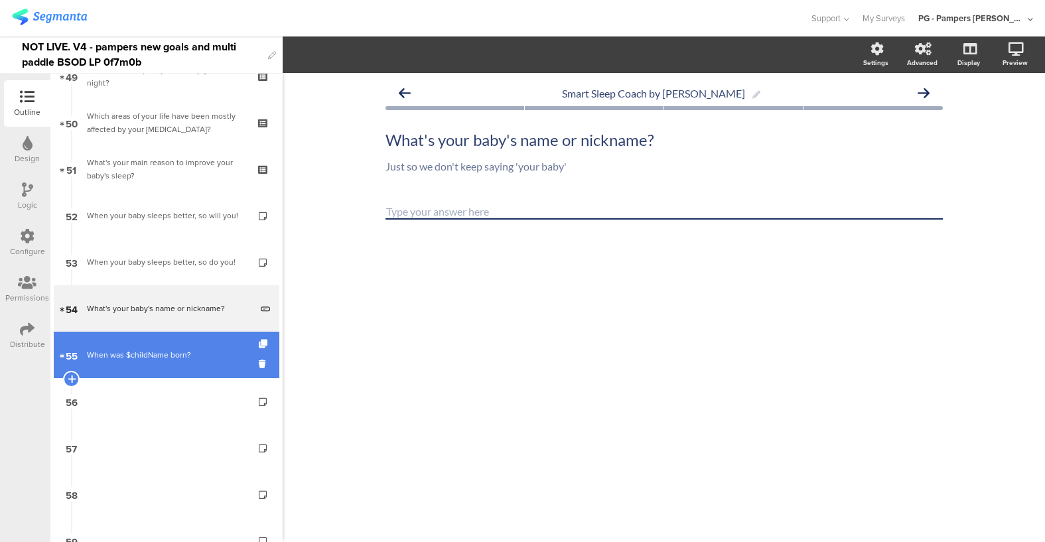
click at [147, 356] on div "When was $childName born?" at bounding box center [166, 354] width 159 height 13
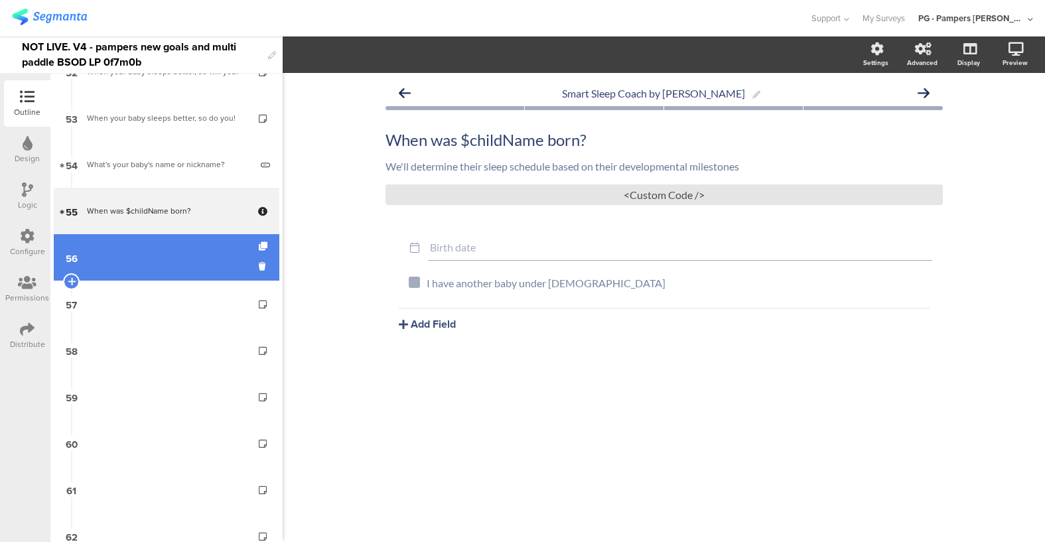
scroll to position [2529, 0]
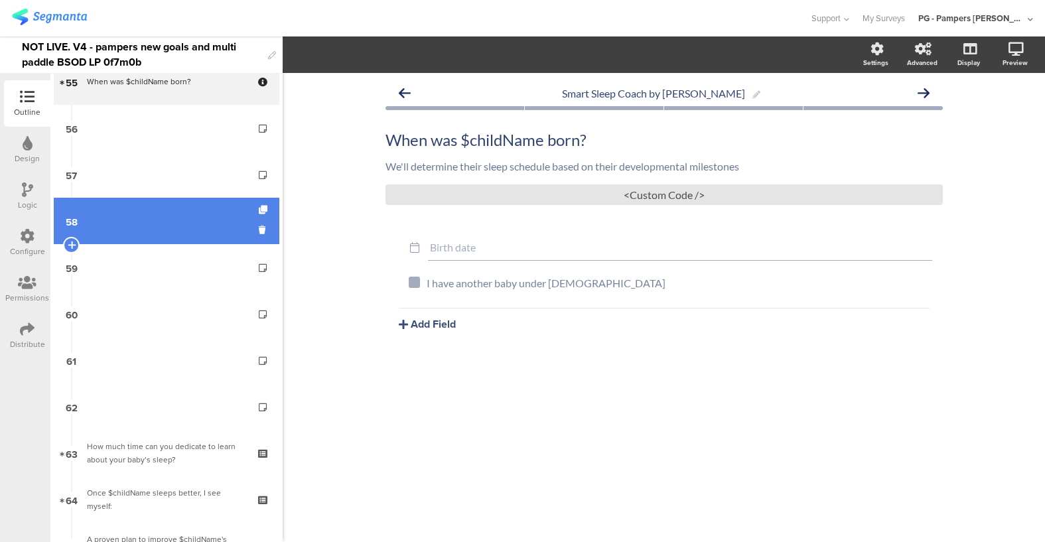
click at [149, 210] on link "58" at bounding box center [167, 221] width 226 height 46
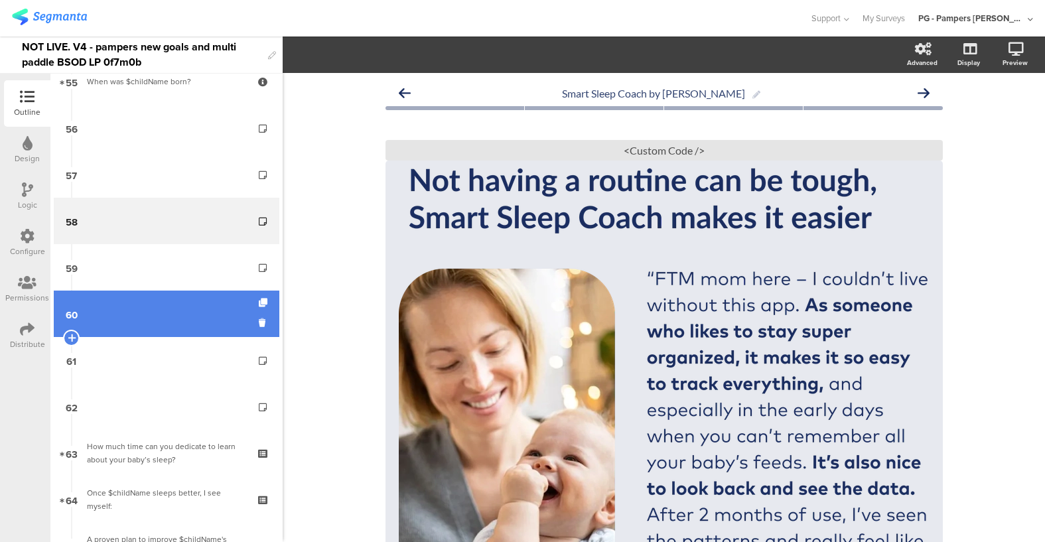
click at [154, 299] on link "60" at bounding box center [167, 314] width 226 height 46
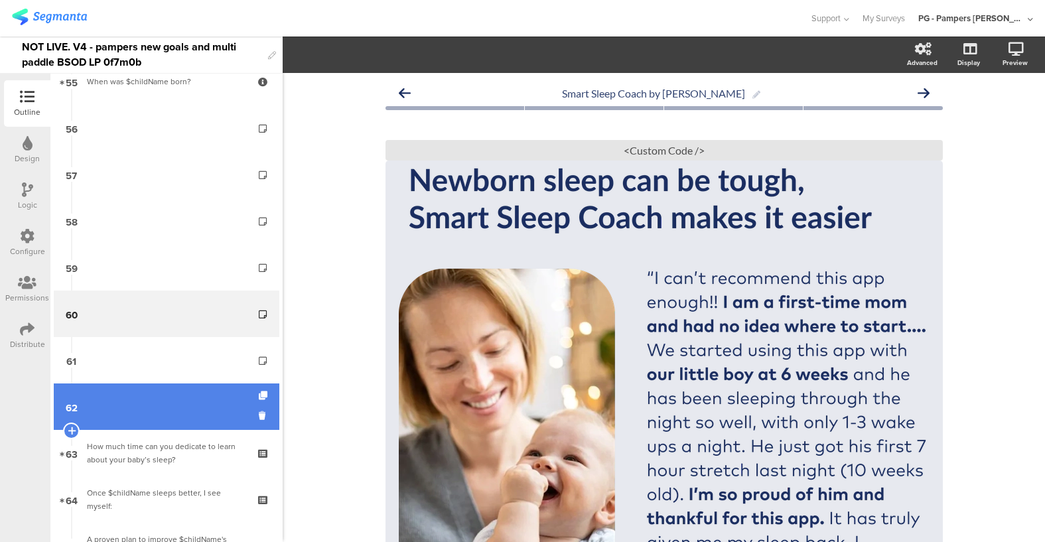
click at [168, 398] on link "62" at bounding box center [167, 406] width 226 height 46
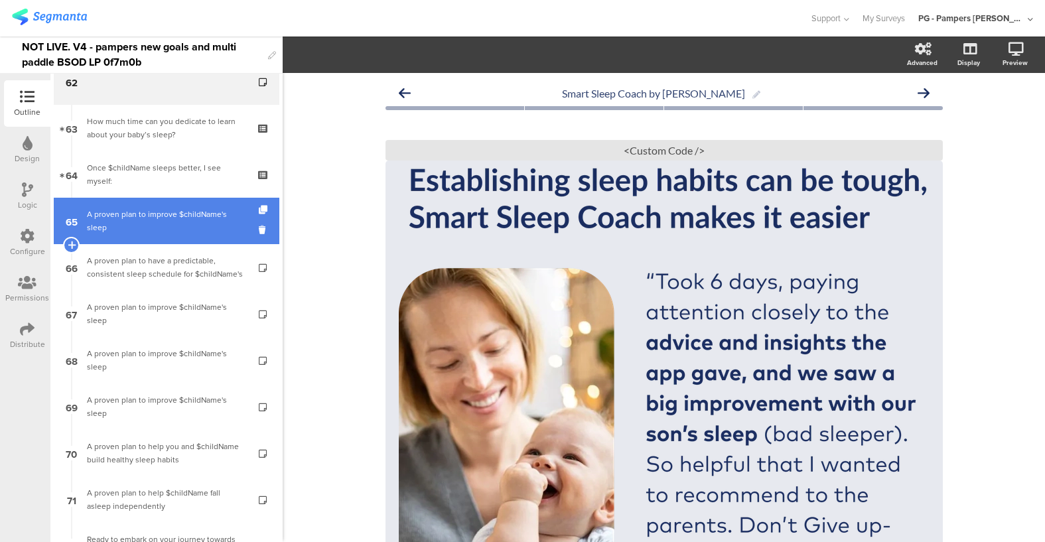
scroll to position [2864, 0]
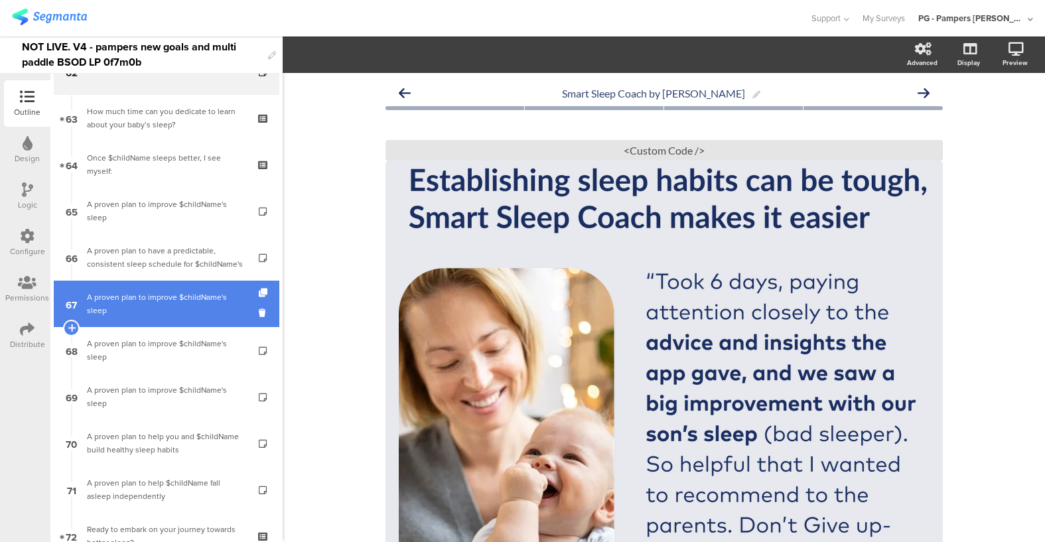
click at [155, 304] on div "A proven plan to improve $childName's sleep" at bounding box center [166, 304] width 159 height 27
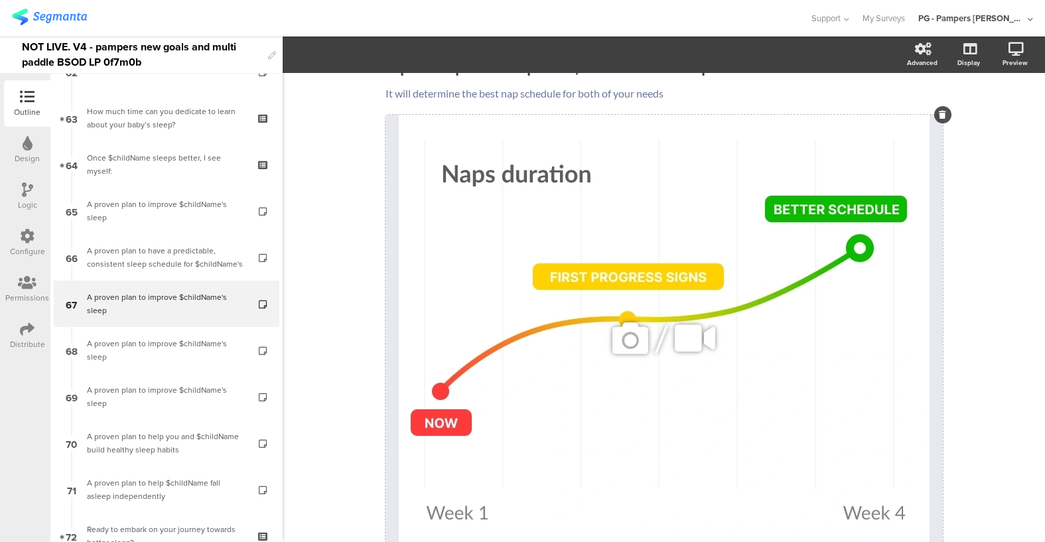
scroll to position [80, 0]
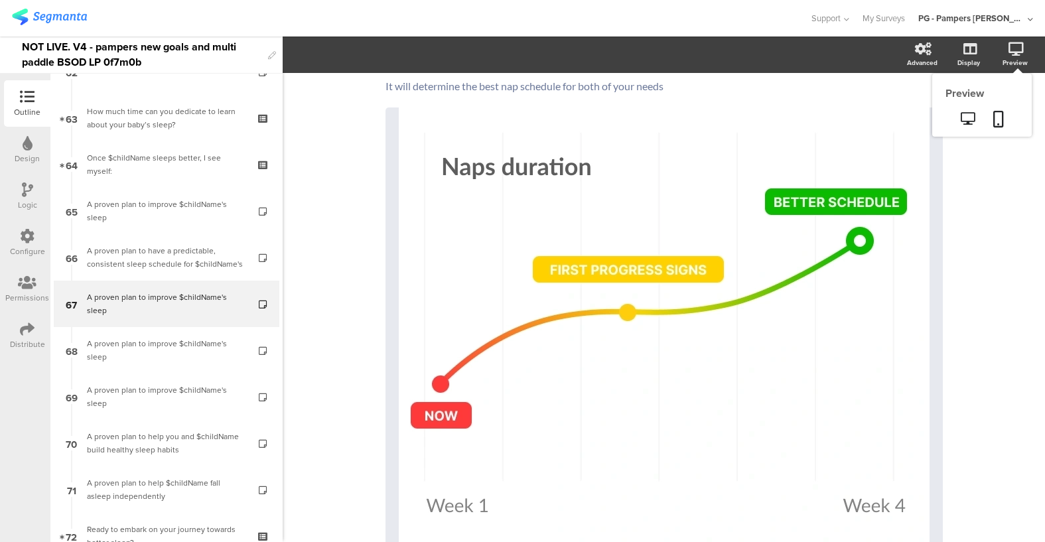
click at [1017, 54] on icon at bounding box center [1015, 48] width 15 height 13
click at [993, 121] on icon at bounding box center [998, 119] width 11 height 17
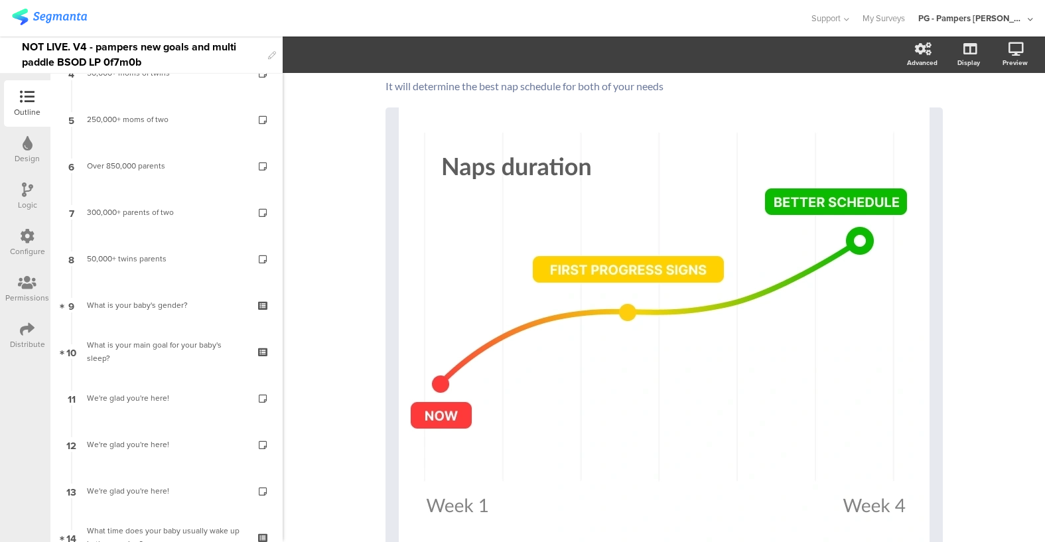
scroll to position [0, 0]
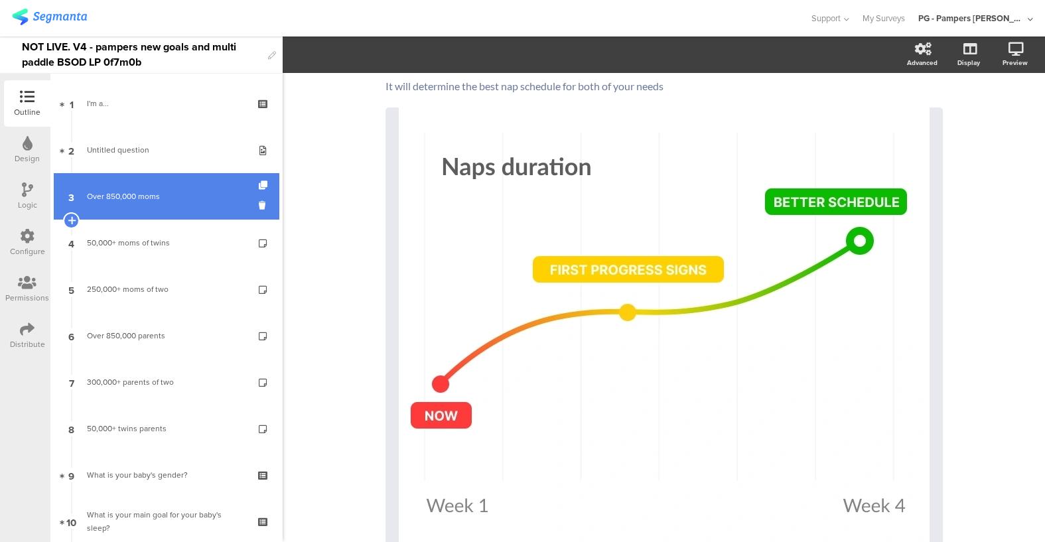
click at [144, 184] on link "3 Over 850,000 moms" at bounding box center [167, 196] width 226 height 46
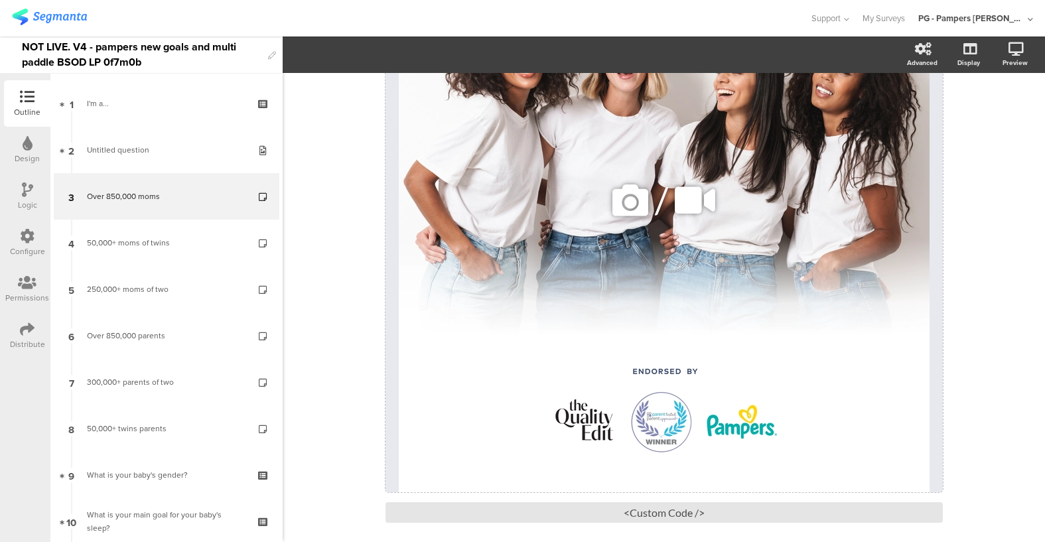
scroll to position [340, 0]
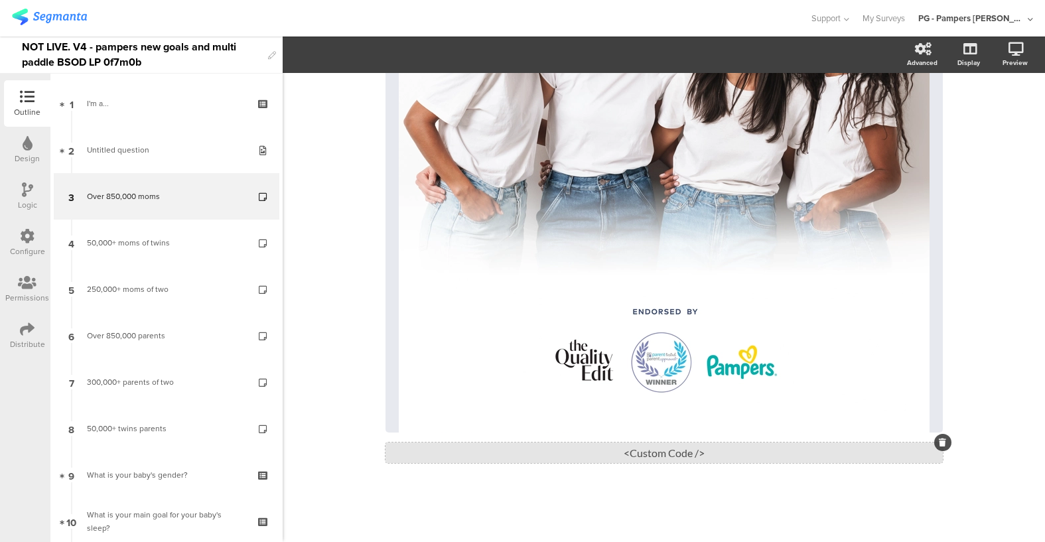
click at [659, 452] on div "<Custom Code />" at bounding box center [663, 452] width 557 height 21
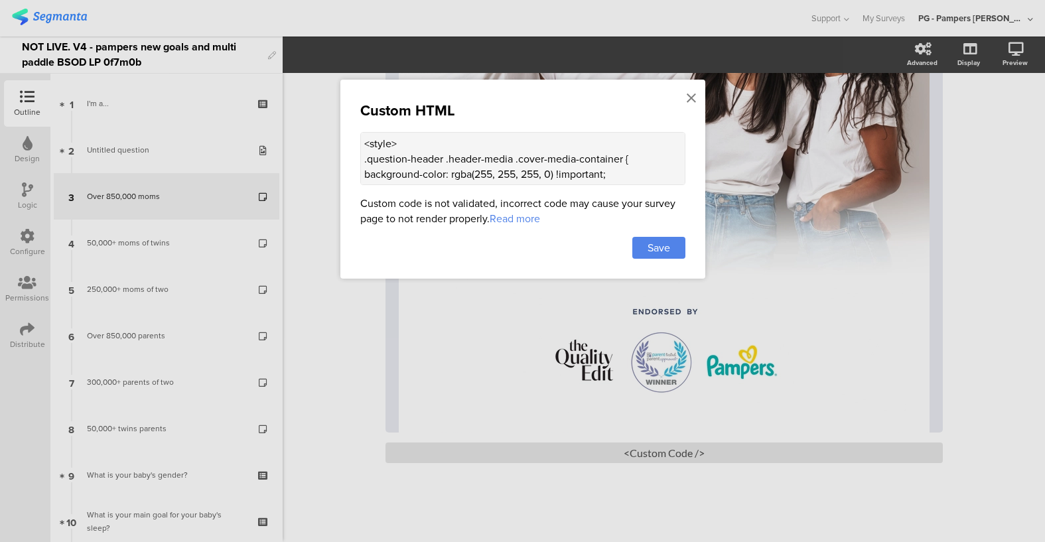
click at [396, 354] on div at bounding box center [522, 271] width 1045 height 542
